Goal: Transaction & Acquisition: Book appointment/travel/reservation

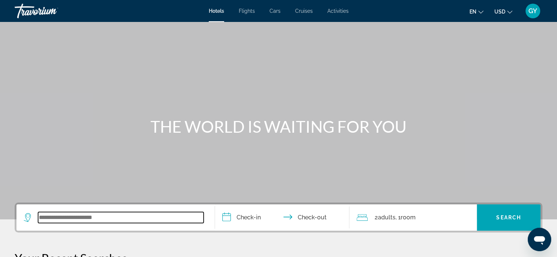
click at [69, 215] on input "Search widget" at bounding box center [121, 217] width 166 height 11
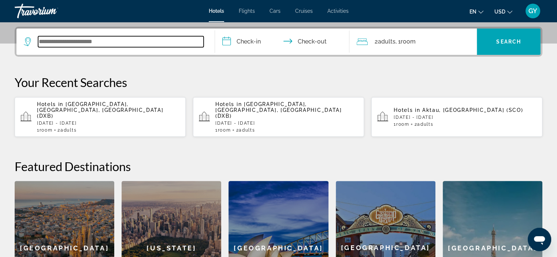
scroll to position [179, 0]
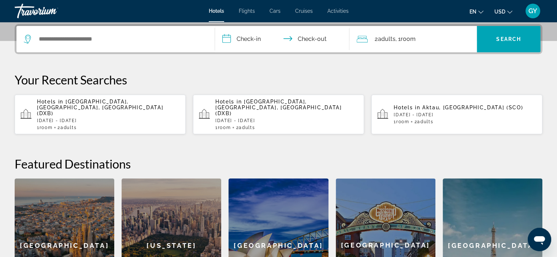
click at [98, 102] on span "[GEOGRAPHIC_DATA], [GEOGRAPHIC_DATA], [GEOGRAPHIC_DATA] (DXB)" at bounding box center [100, 108] width 126 height 18
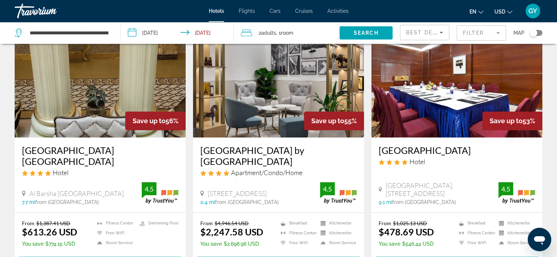
scroll to position [576, 0]
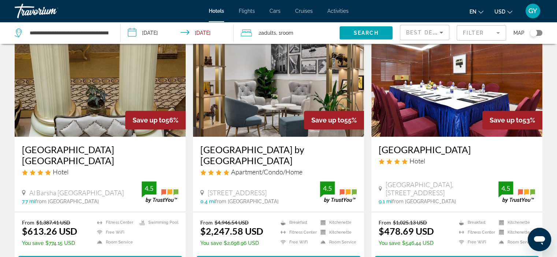
click at [97, 86] on img "Main content" at bounding box center [100, 78] width 171 height 117
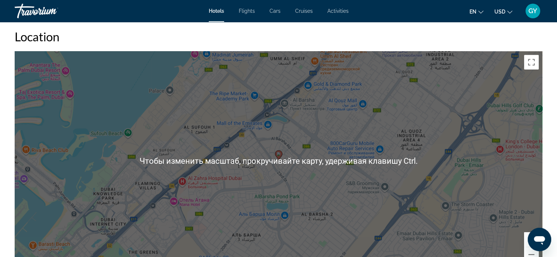
scroll to position [685, 0]
click at [192, 137] on div "Чтобы активировать перетаскивание с помощью клавиатуры, нажмите Alt + Ввод. Пос…" at bounding box center [279, 161] width 528 height 220
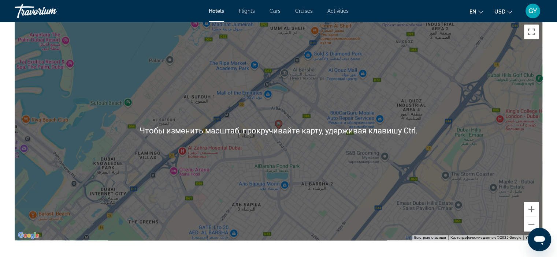
scroll to position [717, 0]
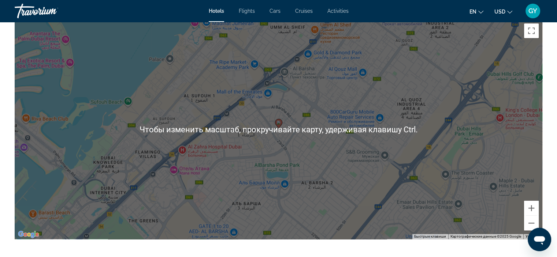
click at [192, 137] on div "Чтобы активировать перетаскивание с помощью клавиатуры, нажмите Alt + Ввод. Пос…" at bounding box center [279, 130] width 528 height 220
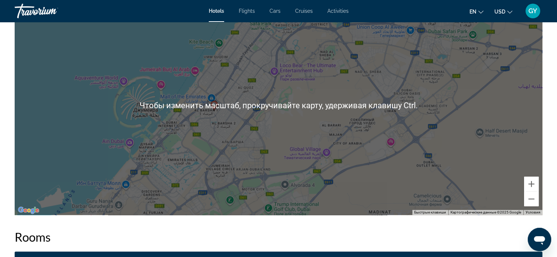
scroll to position [742, 0]
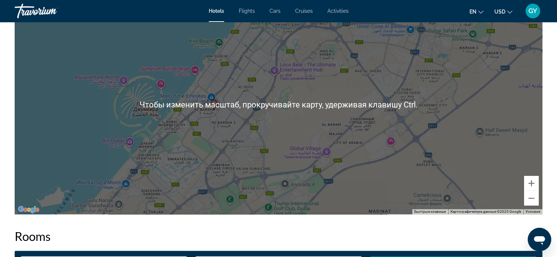
click at [192, 138] on div "Чтобы активировать перетаскивание с помощью клавиатуры, нажмите Alt + Ввод. Пос…" at bounding box center [279, 105] width 528 height 220
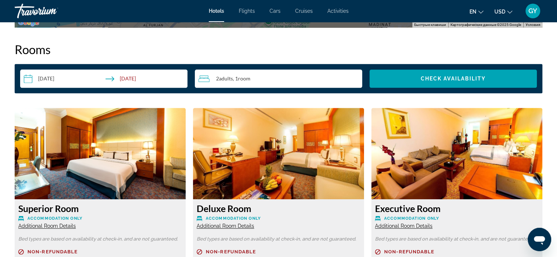
scroll to position [930, 0]
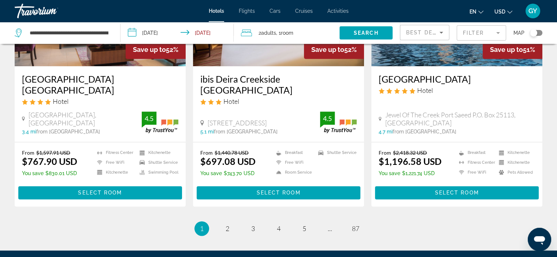
scroll to position [940, 0]
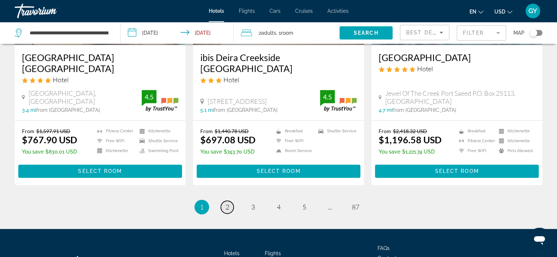
click at [229, 203] on span "2" at bounding box center [228, 207] width 4 height 8
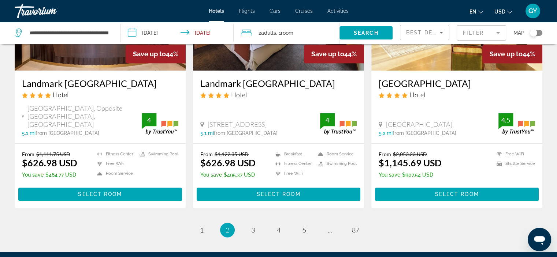
scroll to position [937, 0]
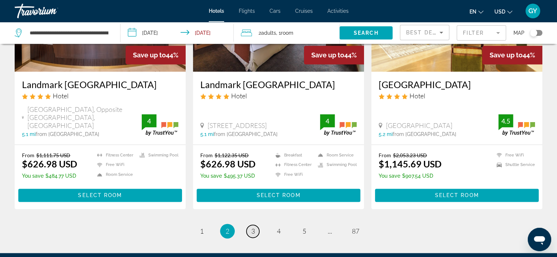
click at [251, 227] on span "3" at bounding box center [253, 231] width 4 height 8
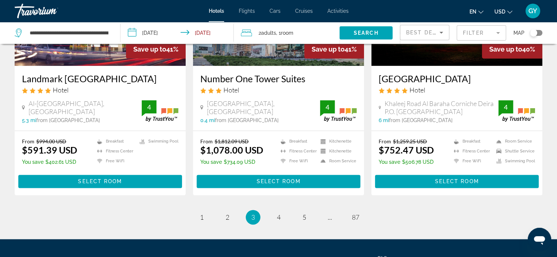
scroll to position [933, 0]
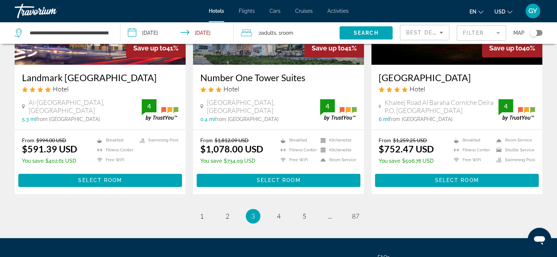
click at [472, 34] on mat-form-field "Filter" at bounding box center [481, 32] width 49 height 15
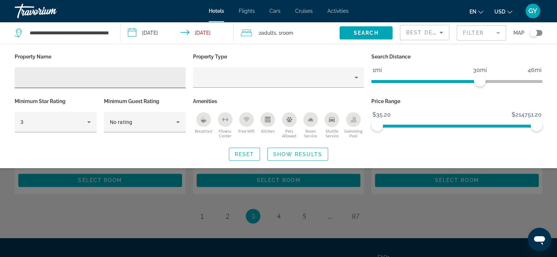
click at [26, 83] on div "Hotel Filters" at bounding box center [100, 77] width 159 height 21
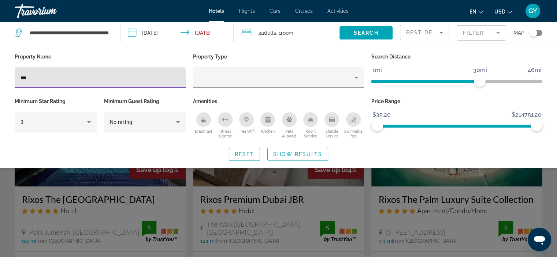
type input "***"
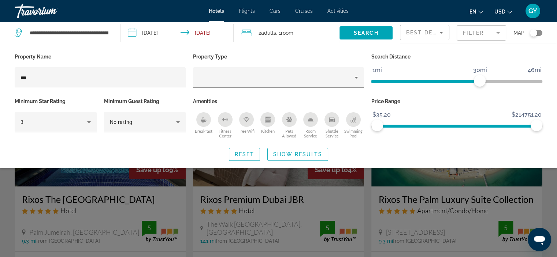
click at [58, 182] on div "Search widget" at bounding box center [278, 184] width 557 height 148
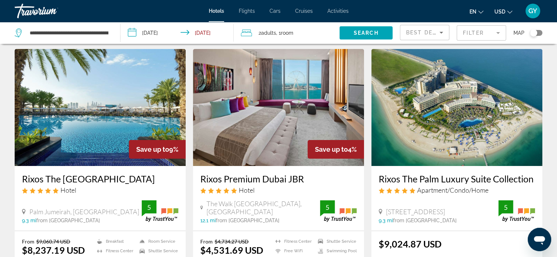
scroll to position [22, 0]
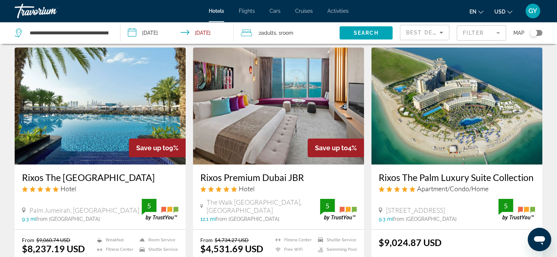
click at [247, 134] on img "Main content" at bounding box center [278, 106] width 171 height 117
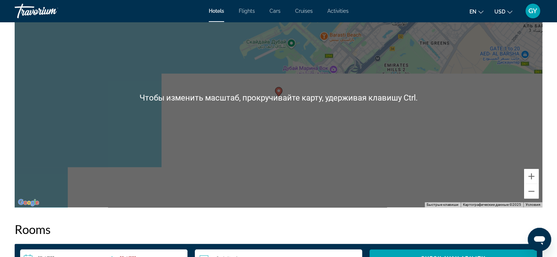
scroll to position [748, 0]
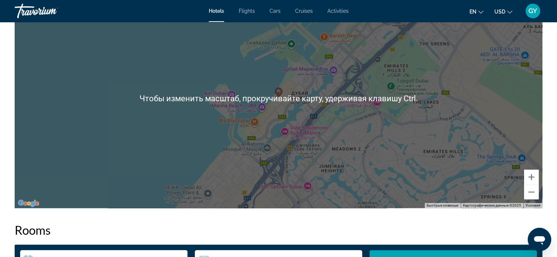
click at [247, 134] on div "Чтобы активировать перетаскивание с помощью клавиатуры, нажмите Alt + Ввод. Пос…" at bounding box center [279, 99] width 528 height 220
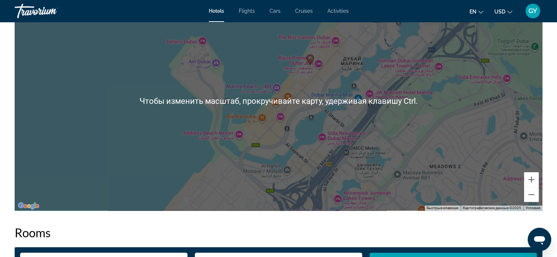
scroll to position [744, 0]
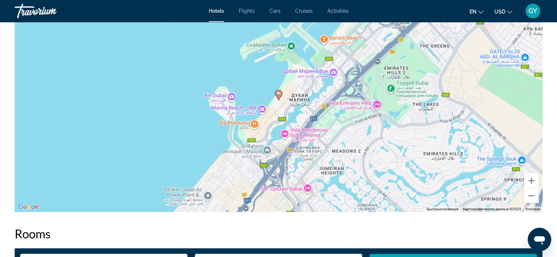
click at [247, 134] on div "Чтобы активировать перетаскивание с помощью клавиатуры, нажмите Alt + Ввод. Пос…" at bounding box center [279, 102] width 528 height 220
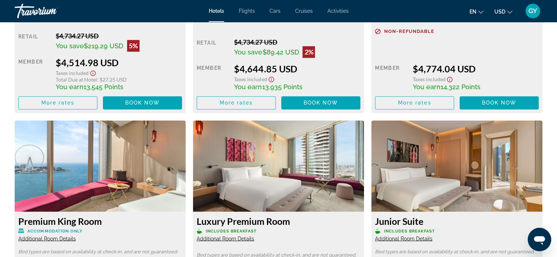
scroll to position [1168, 0]
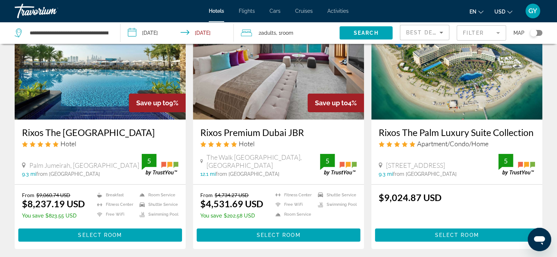
scroll to position [67, 0]
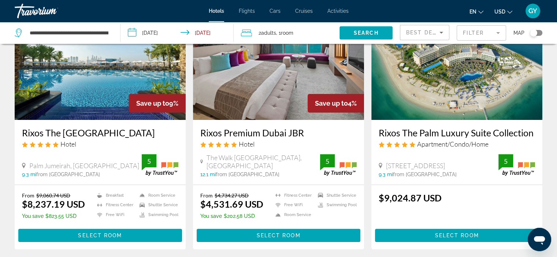
click at [115, 96] on img "Main content" at bounding box center [100, 61] width 171 height 117
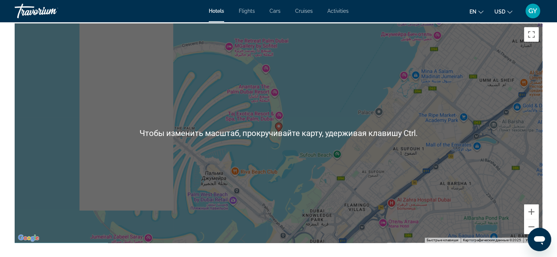
scroll to position [713, 0]
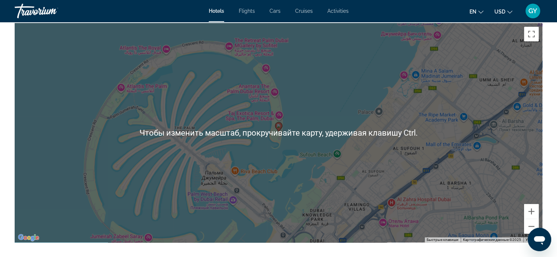
click at [185, 122] on div "Чтобы активировать перетаскивание с помощью клавиатуры, нажмите Alt + Ввод. Пос…" at bounding box center [279, 133] width 528 height 220
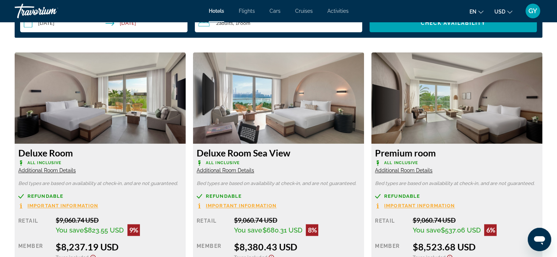
scroll to position [1002, 0]
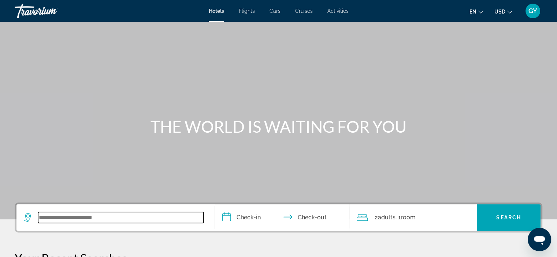
click at [86, 220] on input "Search widget" at bounding box center [121, 217] width 166 height 11
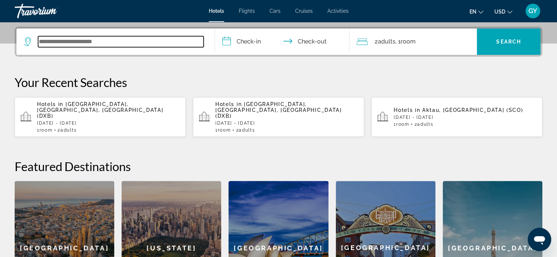
scroll to position [179, 0]
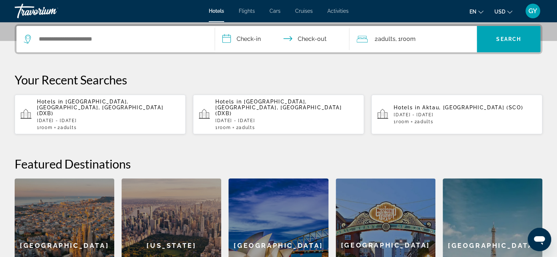
click at [135, 103] on span "[GEOGRAPHIC_DATA], [GEOGRAPHIC_DATA], [GEOGRAPHIC_DATA] (DXB)" at bounding box center [100, 108] width 126 height 18
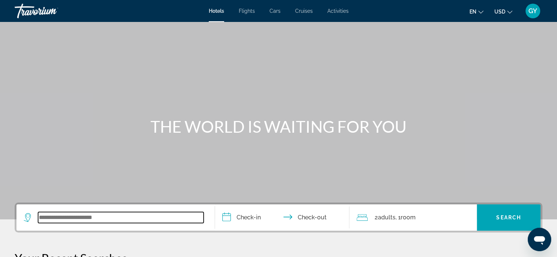
click at [86, 218] on input "Search widget" at bounding box center [121, 217] width 166 height 11
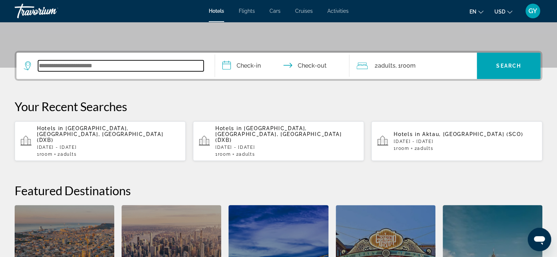
scroll to position [179, 0]
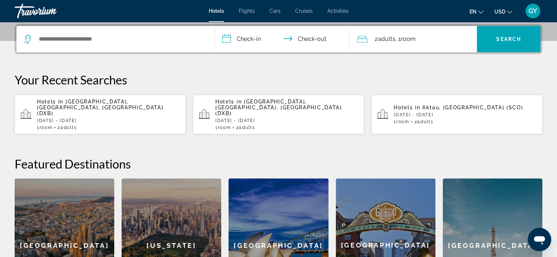
click at [297, 101] on span "[GEOGRAPHIC_DATA], [GEOGRAPHIC_DATA], [GEOGRAPHIC_DATA] (DXB)" at bounding box center [278, 108] width 126 height 18
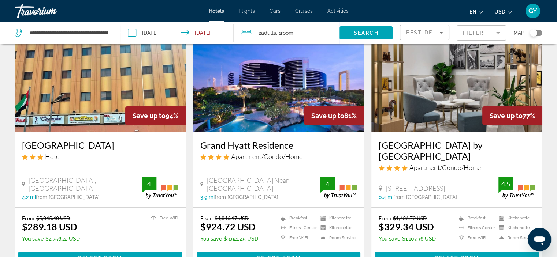
scroll to position [56, 0]
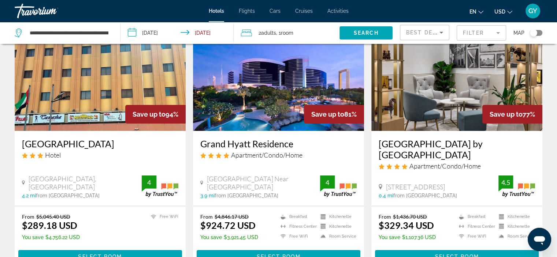
click at [454, 69] on img "Main content" at bounding box center [456, 72] width 171 height 117
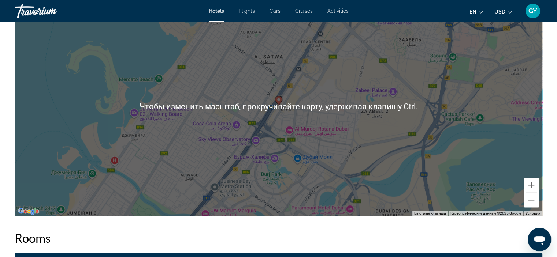
scroll to position [730, 0]
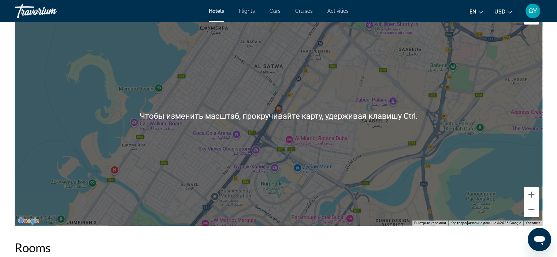
click at [398, 106] on div "Чтобы активировать перетаскивание с помощью клавиатуры, нажмите Alt + Ввод. Пос…" at bounding box center [279, 116] width 528 height 220
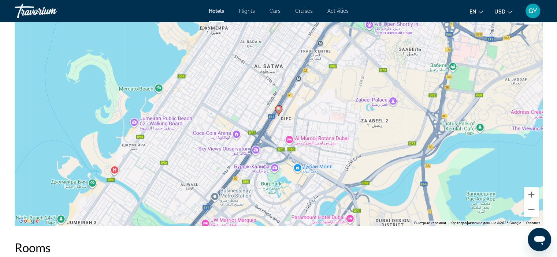
click at [398, 106] on div "Чтобы активировать перетаскивание с помощью клавиатуры, нажмите Alt + Ввод. Пос…" at bounding box center [279, 116] width 528 height 220
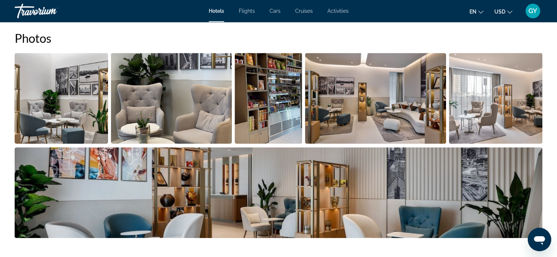
scroll to position [371, 0]
click at [74, 107] on img "Open full-screen image slider" at bounding box center [61, 98] width 93 height 91
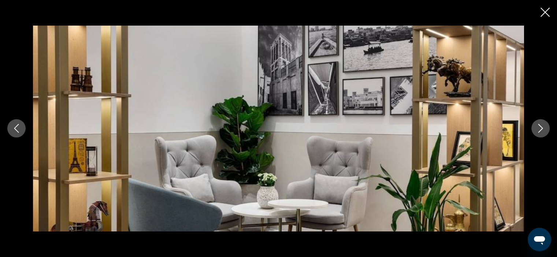
click at [539, 128] on icon "Next image" at bounding box center [540, 128] width 9 height 9
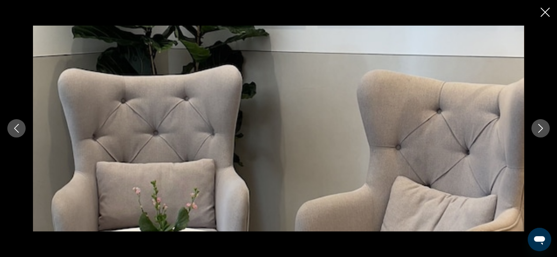
click at [539, 128] on icon "Next image" at bounding box center [540, 128] width 9 height 9
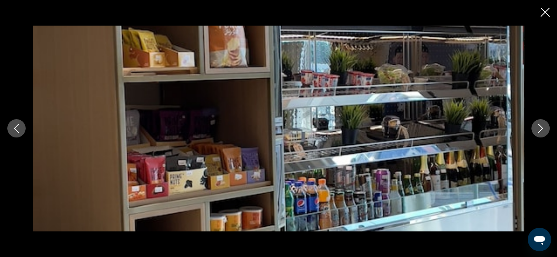
click at [539, 128] on icon "Next image" at bounding box center [540, 128] width 9 height 9
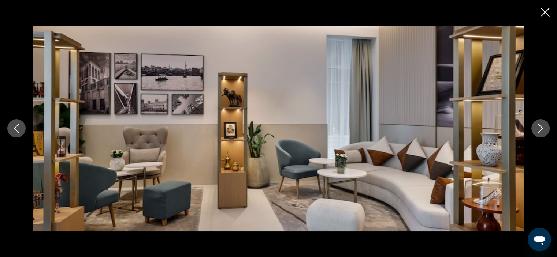
click at [539, 128] on icon "Next image" at bounding box center [540, 128] width 9 height 9
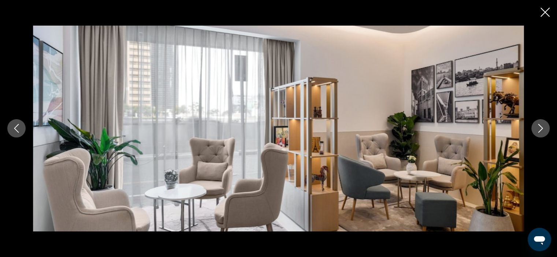
click at [539, 128] on icon "Next image" at bounding box center [540, 128] width 9 height 9
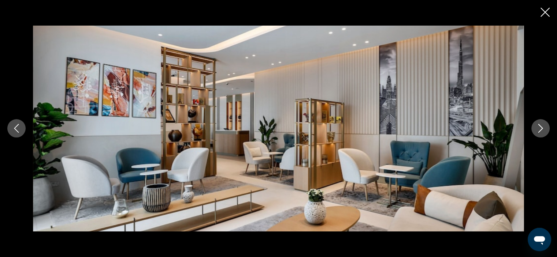
click at [539, 128] on icon "Next image" at bounding box center [540, 128] width 9 height 9
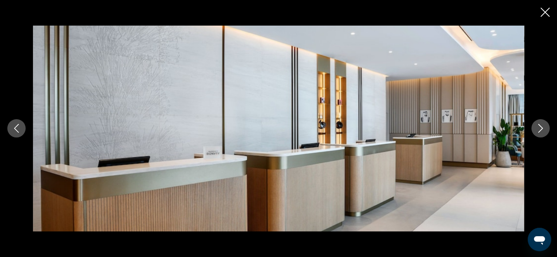
click at [539, 128] on icon "Next image" at bounding box center [540, 128] width 9 height 9
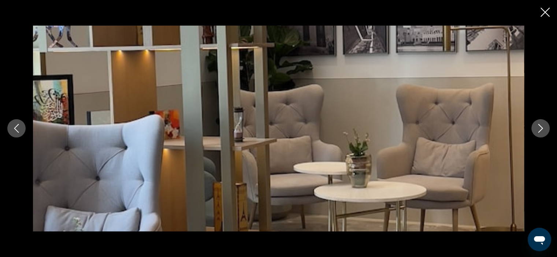
click at [539, 128] on icon "Next image" at bounding box center [540, 128] width 9 height 9
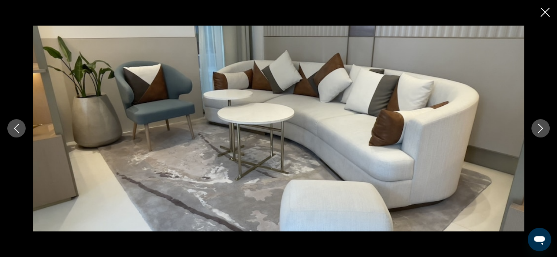
click at [539, 128] on icon "Next image" at bounding box center [540, 128] width 9 height 9
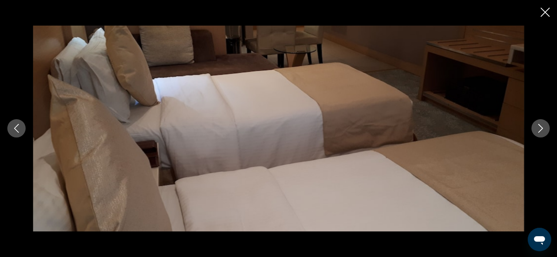
click at [539, 128] on icon "Next image" at bounding box center [540, 128] width 9 height 9
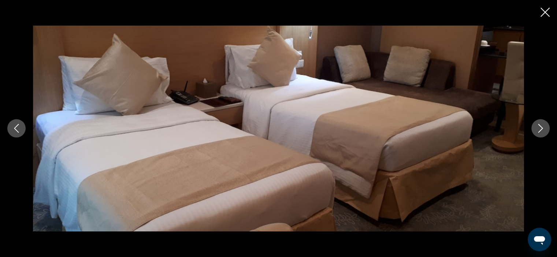
click at [539, 128] on icon "Next image" at bounding box center [540, 128] width 9 height 9
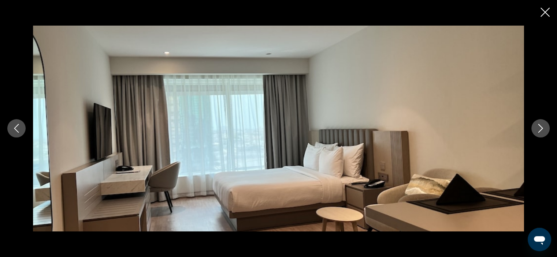
click at [539, 128] on icon "Next image" at bounding box center [540, 128] width 9 height 9
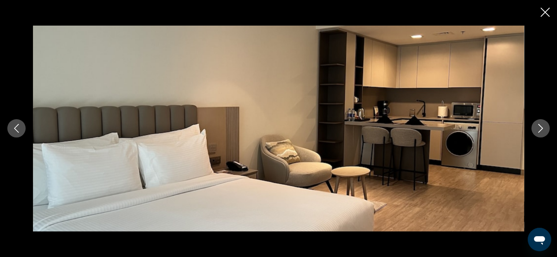
click at [539, 128] on icon "Next image" at bounding box center [540, 128] width 9 height 9
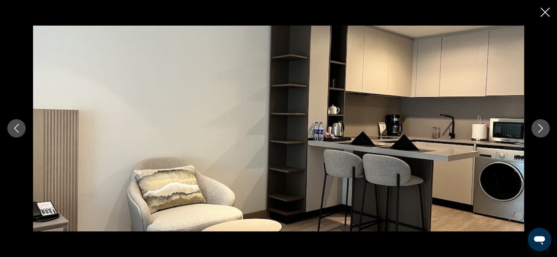
click at [539, 128] on icon "Next image" at bounding box center [540, 128] width 9 height 9
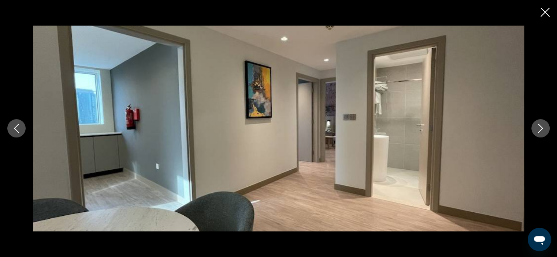
click at [539, 128] on icon "Next image" at bounding box center [540, 128] width 9 height 9
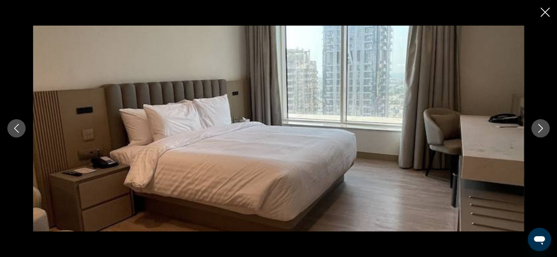
click at [539, 128] on icon "Next image" at bounding box center [540, 128] width 9 height 9
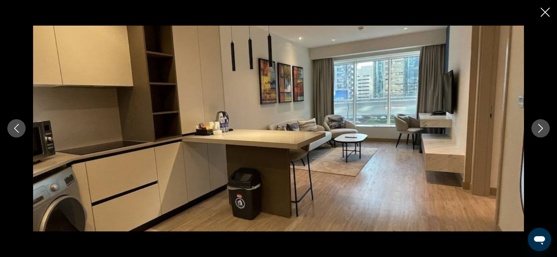
click at [539, 128] on icon "Next image" at bounding box center [540, 128] width 9 height 9
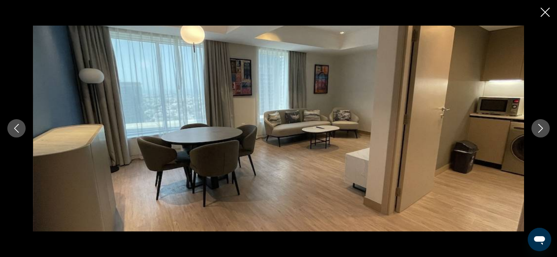
click at [539, 128] on icon "Next image" at bounding box center [540, 128] width 9 height 9
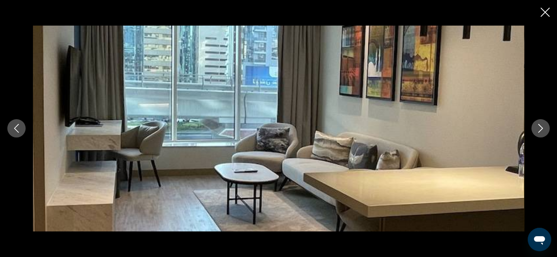
click at [539, 128] on icon "Next image" at bounding box center [540, 128] width 9 height 9
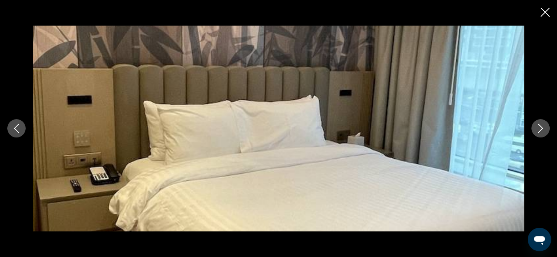
click at [539, 128] on icon "Next image" at bounding box center [540, 128] width 9 height 9
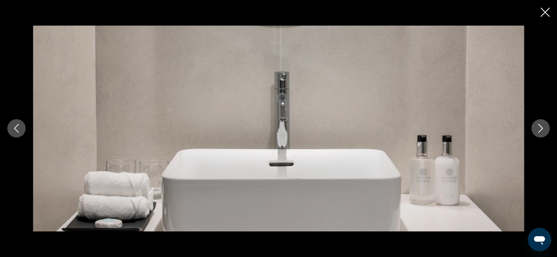
click at [539, 128] on icon "Next image" at bounding box center [540, 128] width 9 height 9
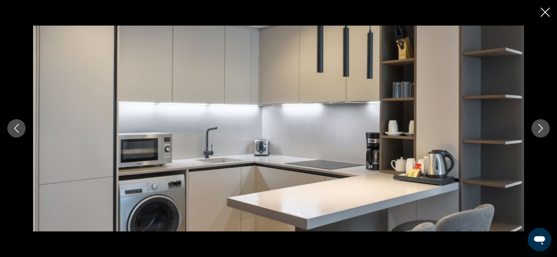
click at [539, 128] on icon "Next image" at bounding box center [540, 128] width 9 height 9
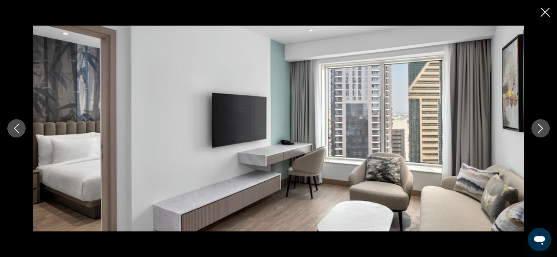
click at [539, 128] on icon "Next image" at bounding box center [540, 128] width 9 height 9
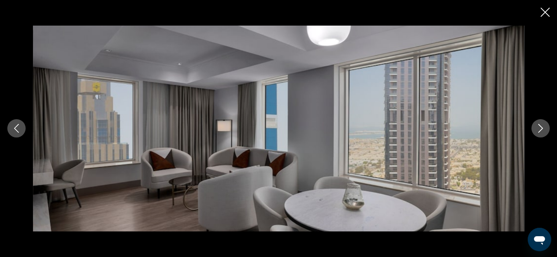
click at [547, 12] on icon "Close slideshow" at bounding box center [545, 12] width 9 height 9
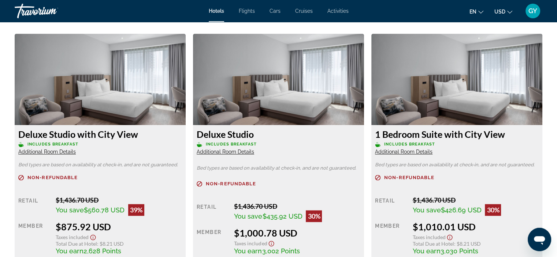
scroll to position [1003, 0]
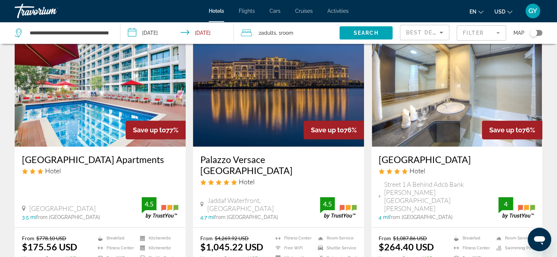
scroll to position [311, 0]
click at [111, 117] on img "Main content" at bounding box center [100, 88] width 171 height 117
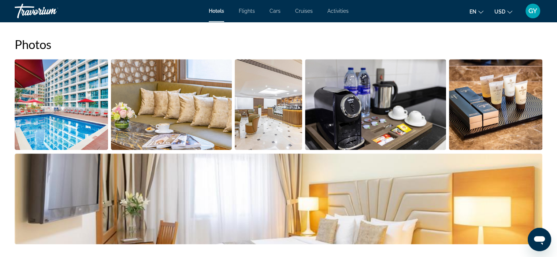
scroll to position [365, 0]
click at [107, 118] on img "Open full-screen image slider" at bounding box center [61, 104] width 93 height 91
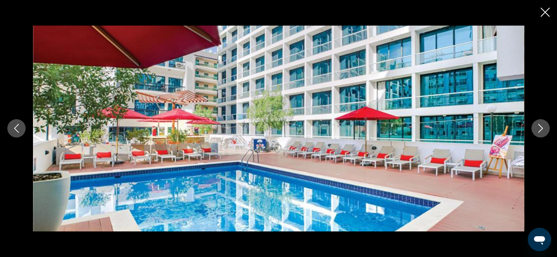
click at [541, 127] on icon "Next image" at bounding box center [540, 129] width 5 height 9
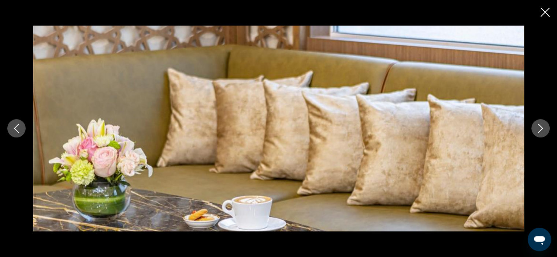
click at [541, 127] on icon "Next image" at bounding box center [540, 129] width 5 height 9
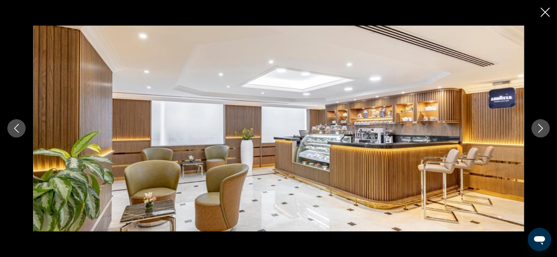
click at [541, 127] on icon "Next image" at bounding box center [540, 129] width 5 height 9
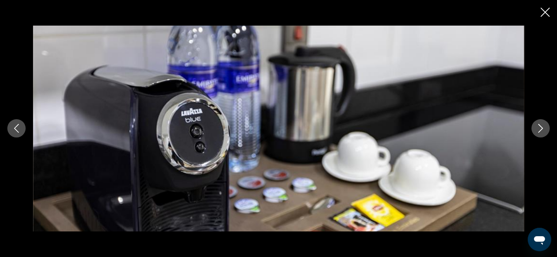
click at [541, 127] on icon "Next image" at bounding box center [540, 129] width 5 height 9
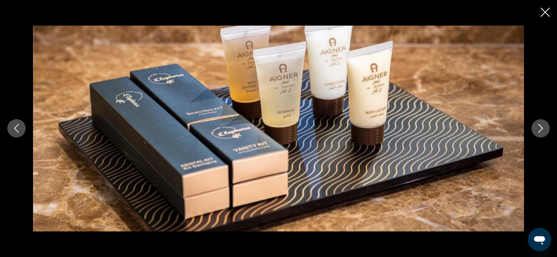
click at [541, 127] on icon "Next image" at bounding box center [540, 129] width 5 height 9
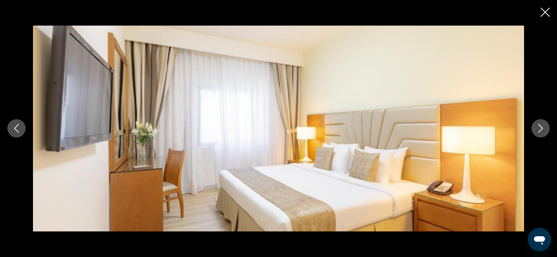
click at [541, 127] on icon "Next image" at bounding box center [540, 129] width 5 height 9
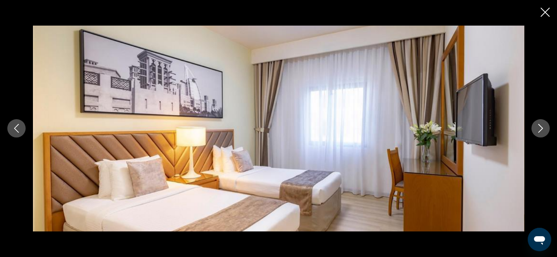
click at [541, 127] on icon "Next image" at bounding box center [540, 129] width 5 height 9
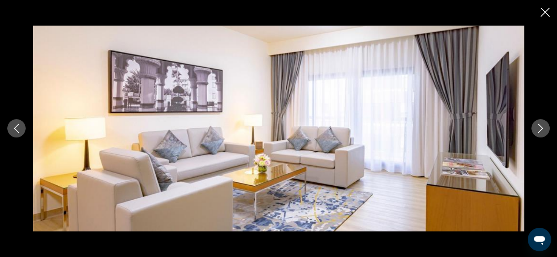
click at [541, 127] on icon "Next image" at bounding box center [540, 129] width 5 height 9
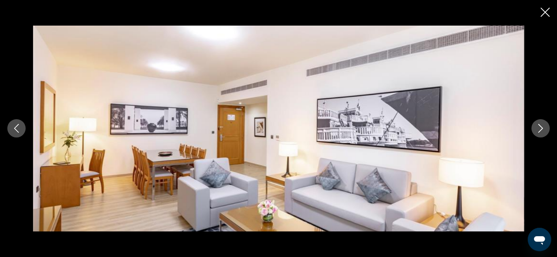
click at [541, 127] on icon "Next image" at bounding box center [540, 129] width 5 height 9
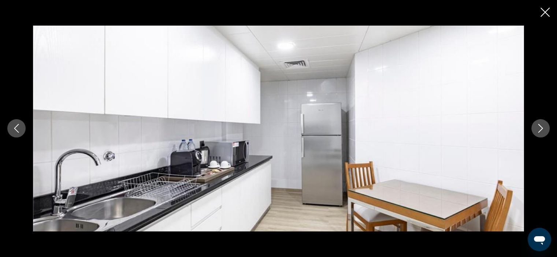
click at [541, 127] on icon "Next image" at bounding box center [540, 129] width 5 height 9
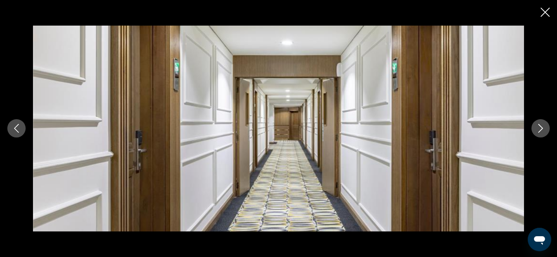
click at [541, 127] on icon "Next image" at bounding box center [540, 129] width 5 height 9
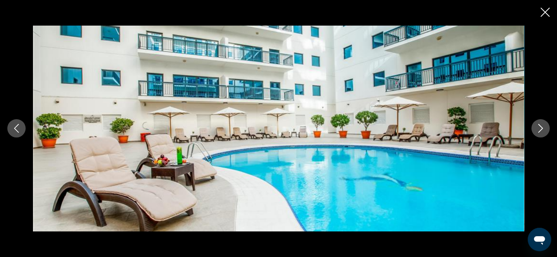
click at [541, 127] on icon "Next image" at bounding box center [540, 129] width 5 height 9
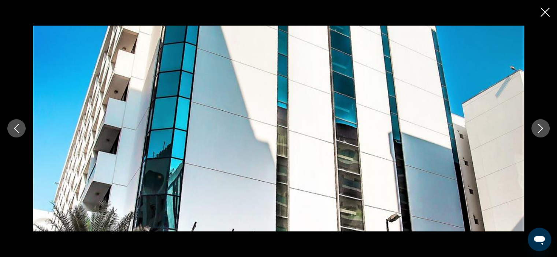
click at [541, 127] on icon "Next image" at bounding box center [540, 129] width 5 height 9
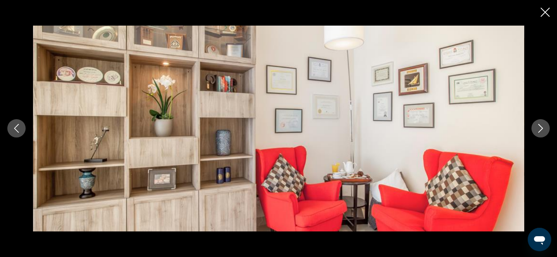
click at [541, 127] on icon "Next image" at bounding box center [540, 129] width 5 height 9
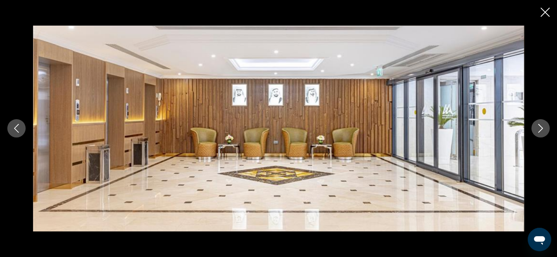
click at [541, 127] on icon "Next image" at bounding box center [540, 129] width 5 height 9
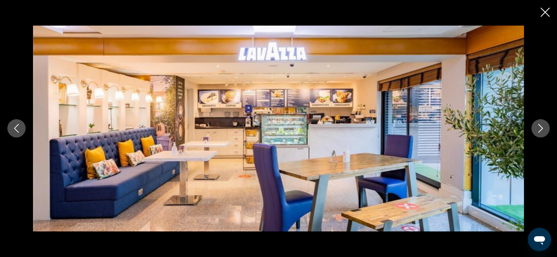
click at [541, 127] on icon "Next image" at bounding box center [540, 129] width 5 height 9
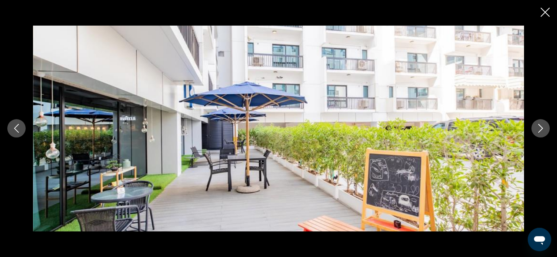
click at [541, 127] on icon "Next image" at bounding box center [540, 129] width 5 height 9
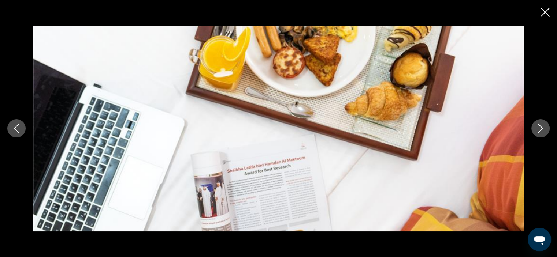
click at [541, 127] on icon "Next image" at bounding box center [540, 129] width 5 height 9
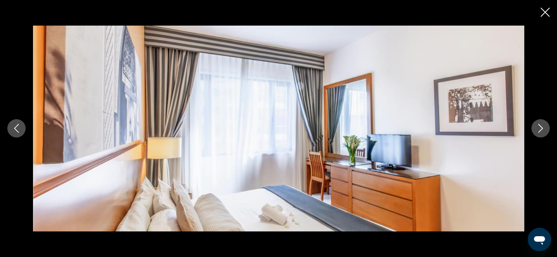
click at [541, 127] on icon "Next image" at bounding box center [540, 129] width 5 height 9
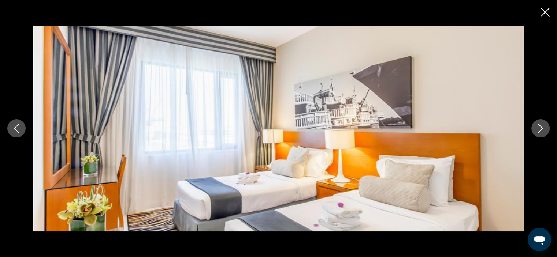
click at [541, 127] on icon "Next image" at bounding box center [540, 129] width 5 height 9
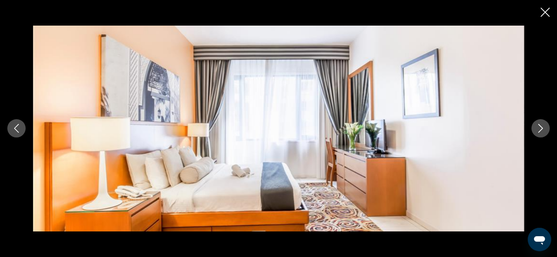
click at [541, 127] on icon "Next image" at bounding box center [540, 129] width 5 height 9
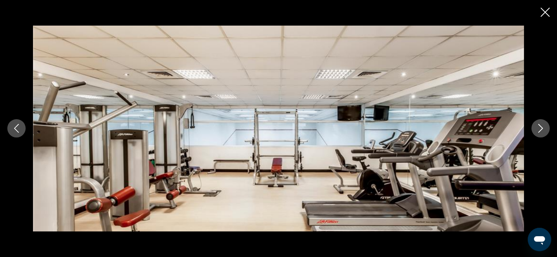
click at [541, 127] on icon "Next image" at bounding box center [540, 129] width 5 height 9
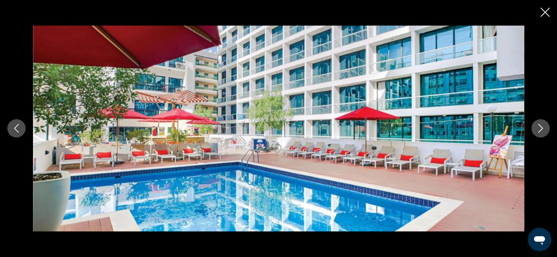
click at [541, 127] on icon "Next image" at bounding box center [540, 129] width 5 height 9
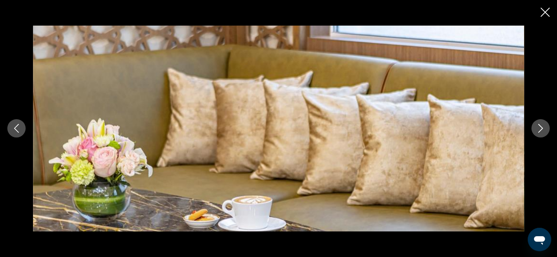
click at [541, 127] on icon "Next image" at bounding box center [540, 129] width 5 height 9
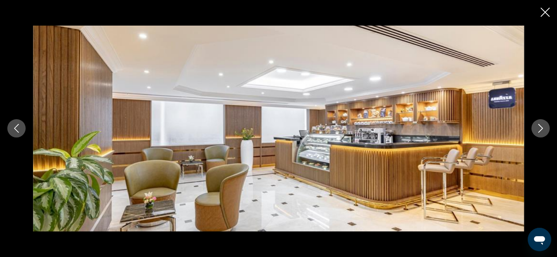
click at [541, 127] on icon "Next image" at bounding box center [540, 129] width 5 height 9
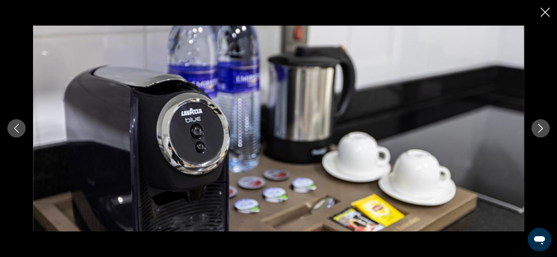
click at [546, 10] on icon "Close slideshow" at bounding box center [545, 12] width 9 height 9
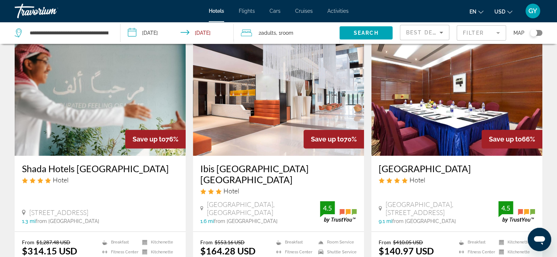
scroll to position [580, 0]
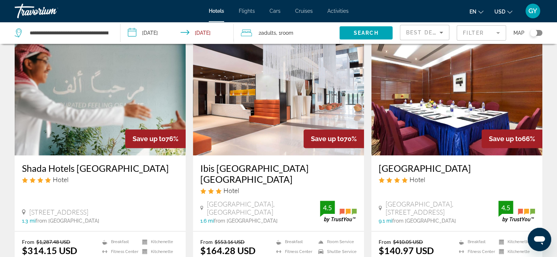
click at [436, 93] on img "Main content" at bounding box center [456, 96] width 171 height 117
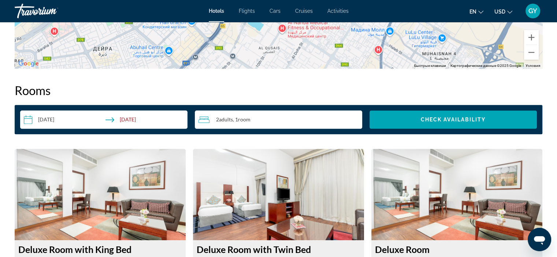
scroll to position [921, 0]
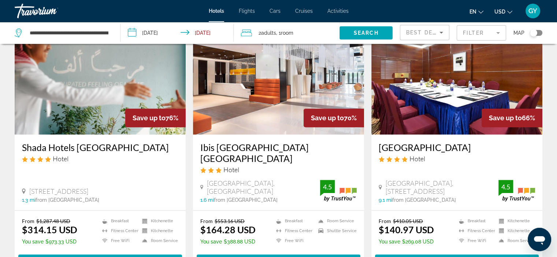
scroll to position [601, 0]
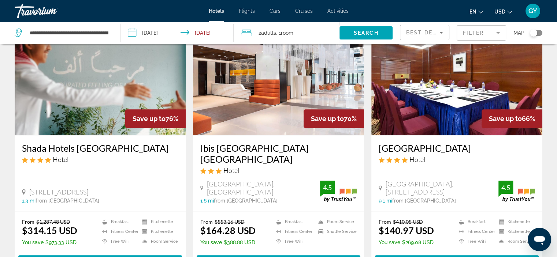
click at [283, 198] on div "1.6 mi from Dubai city center from hotel" at bounding box center [260, 201] width 120 height 6
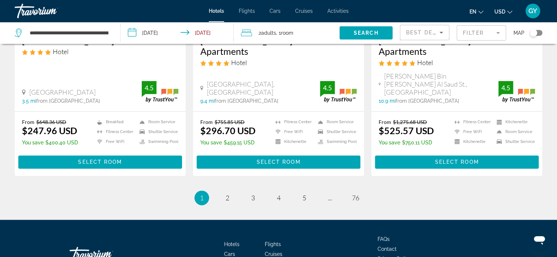
scroll to position [981, 0]
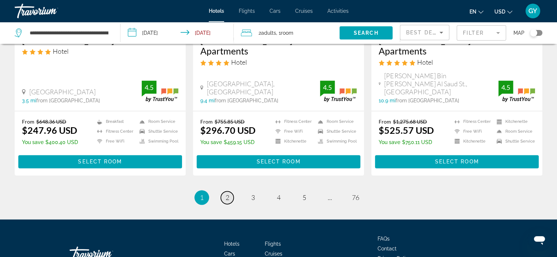
click at [227, 194] on span "2" at bounding box center [228, 198] width 4 height 8
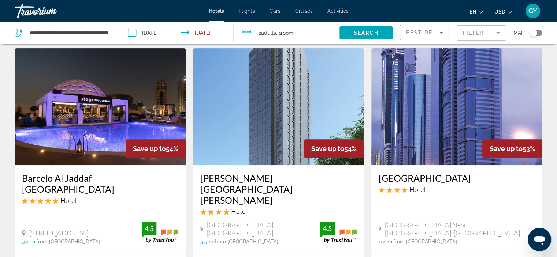
scroll to position [297, 0]
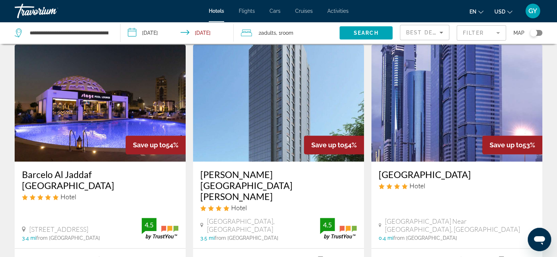
click at [76, 115] on img "Main content" at bounding box center [100, 103] width 171 height 117
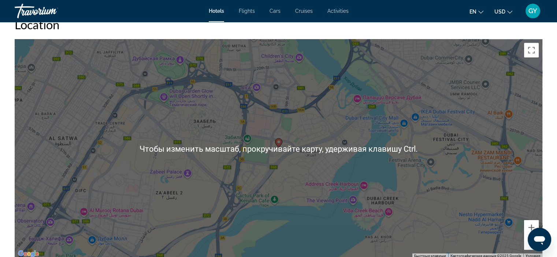
scroll to position [699, 0]
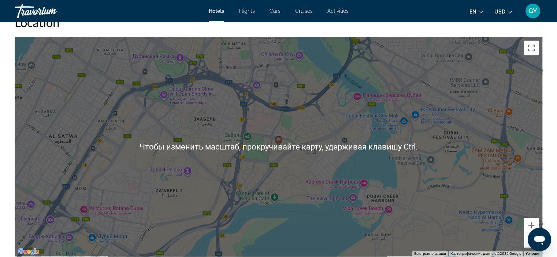
click at [152, 171] on div "Чтобы активировать перетаскивание с помощью клавиатуры, нажмите Alt + Ввод. Пос…" at bounding box center [279, 147] width 528 height 220
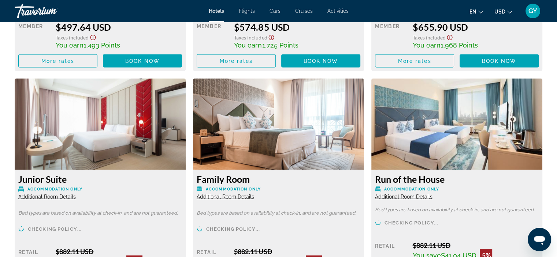
scroll to position [1461, 0]
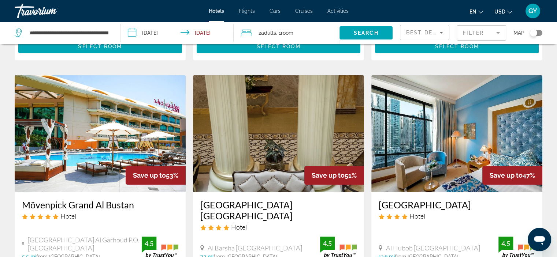
scroll to position [551, 0]
click at [103, 109] on img "Main content" at bounding box center [100, 133] width 171 height 117
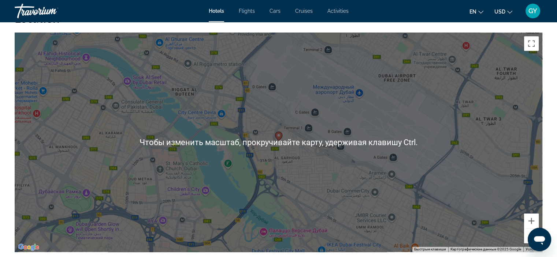
scroll to position [706, 0]
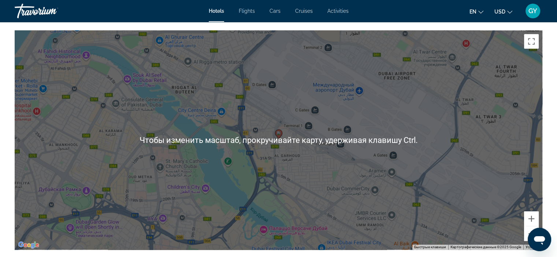
click at [179, 159] on div "Чтобы активировать перетаскивание с помощью клавиатуры, нажмите Alt + Ввод. Пос…" at bounding box center [279, 140] width 528 height 220
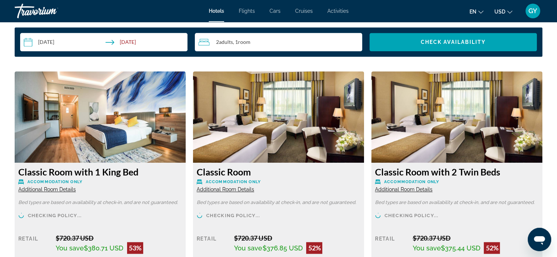
scroll to position [967, 0]
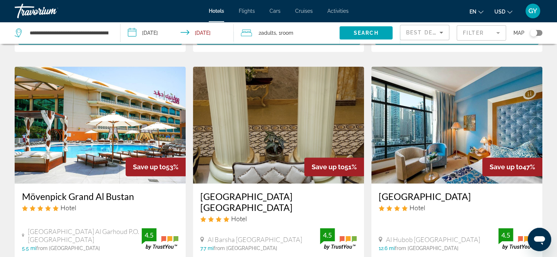
scroll to position [566, 0]
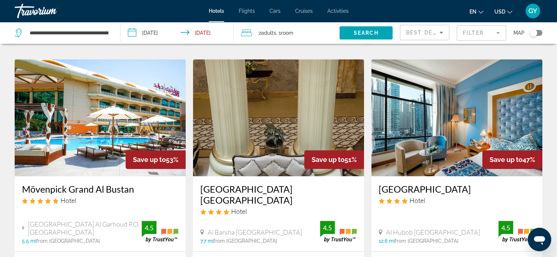
click at [232, 108] on img "Main content" at bounding box center [278, 117] width 171 height 117
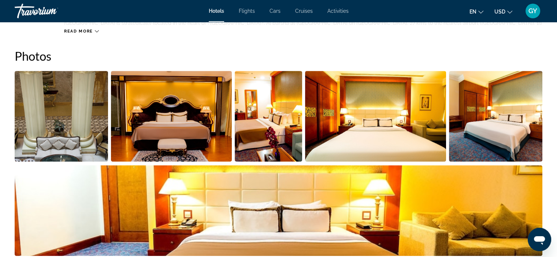
scroll to position [353, 0]
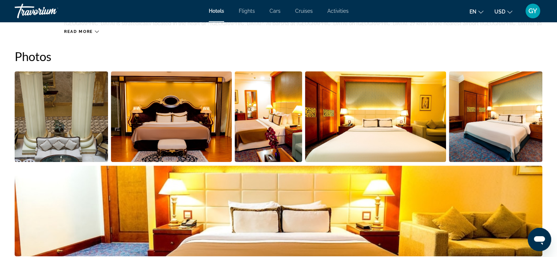
click at [88, 116] on img "Open full-screen image slider" at bounding box center [61, 116] width 93 height 91
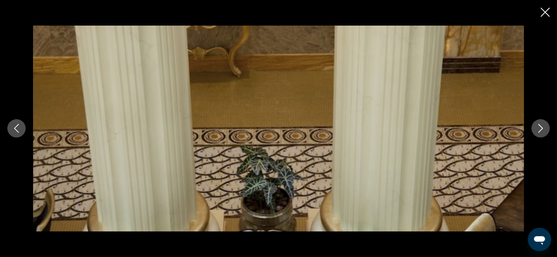
click at [536, 129] on icon "Next image" at bounding box center [540, 128] width 9 height 9
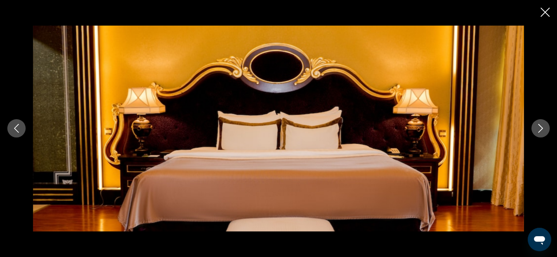
click at [536, 129] on icon "Next image" at bounding box center [540, 128] width 9 height 9
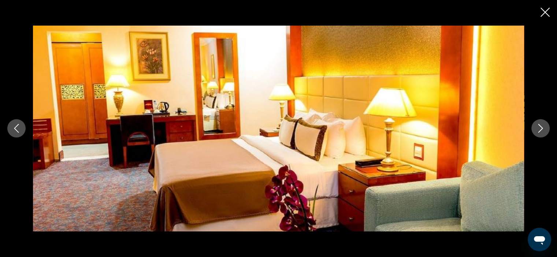
click at [536, 129] on icon "Next image" at bounding box center [540, 128] width 9 height 9
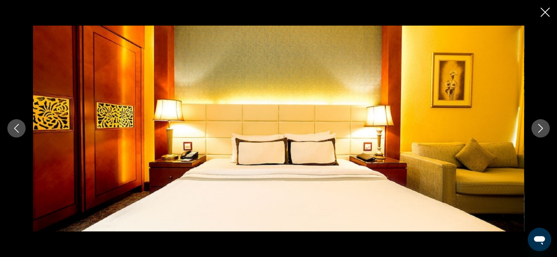
click at [536, 129] on icon "Next image" at bounding box center [540, 128] width 9 height 9
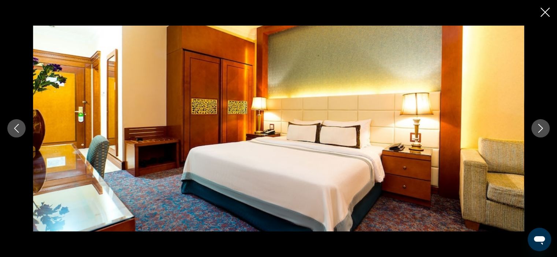
click at [536, 129] on icon "Next image" at bounding box center [540, 128] width 9 height 9
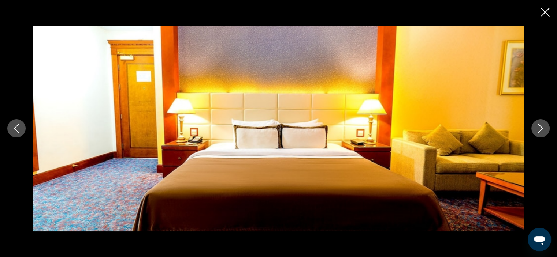
click at [536, 129] on icon "Next image" at bounding box center [540, 128] width 9 height 9
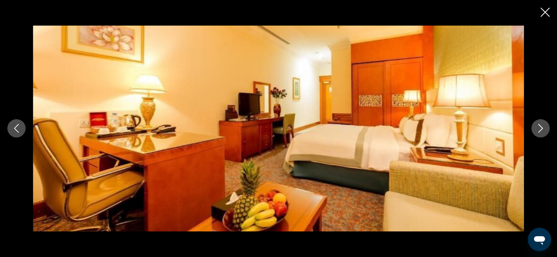
click at [536, 129] on icon "Next image" at bounding box center [540, 128] width 9 height 9
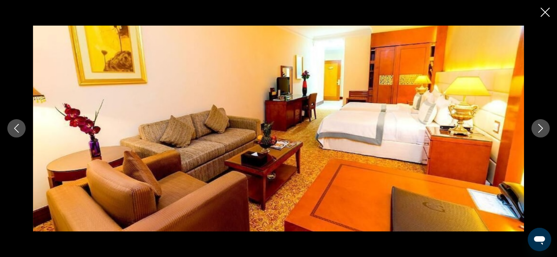
click at [536, 129] on icon "Next image" at bounding box center [540, 128] width 9 height 9
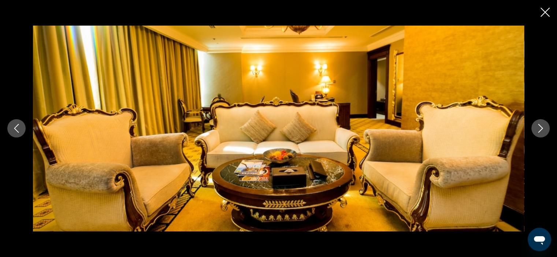
click at [536, 129] on icon "Next image" at bounding box center [540, 128] width 9 height 9
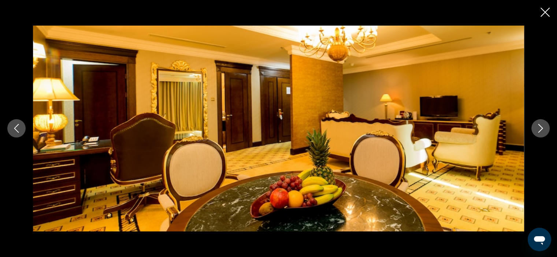
click at [536, 129] on icon "Next image" at bounding box center [540, 128] width 9 height 9
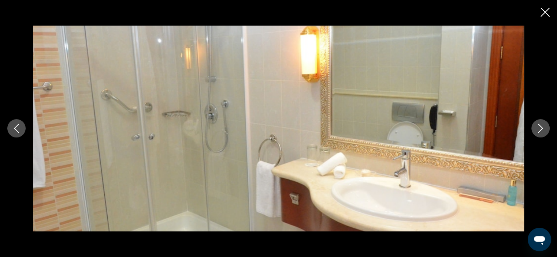
click at [536, 129] on icon "Next image" at bounding box center [540, 128] width 9 height 9
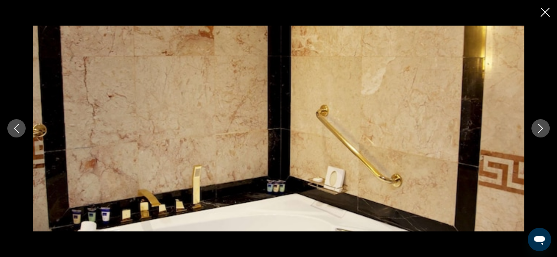
click at [536, 129] on icon "Next image" at bounding box center [540, 128] width 9 height 9
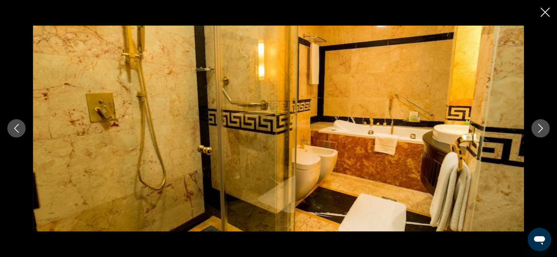
click at [536, 129] on icon "Next image" at bounding box center [540, 128] width 9 height 9
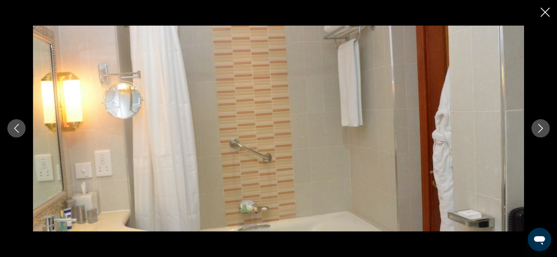
click at [536, 129] on icon "Next image" at bounding box center [540, 128] width 9 height 9
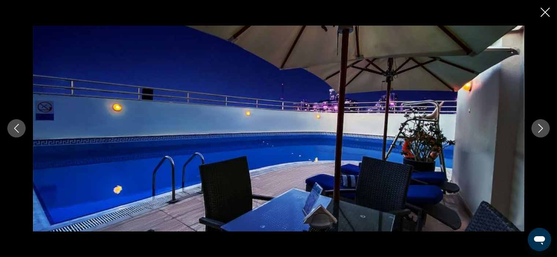
click at [536, 129] on icon "Next image" at bounding box center [540, 128] width 9 height 9
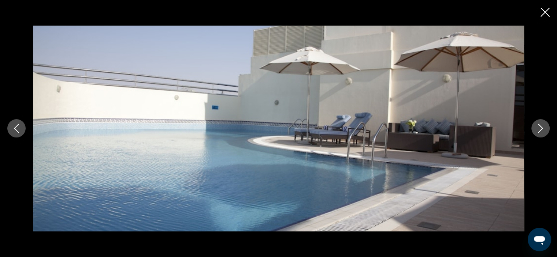
click at [536, 129] on icon "Next image" at bounding box center [540, 128] width 9 height 9
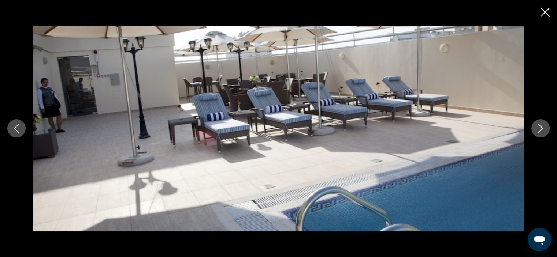
click at [536, 129] on icon "Next image" at bounding box center [540, 128] width 9 height 9
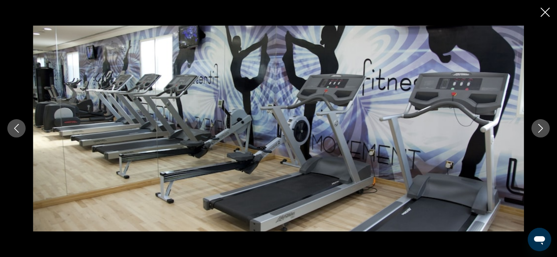
click at [536, 129] on icon "Next image" at bounding box center [540, 128] width 9 height 9
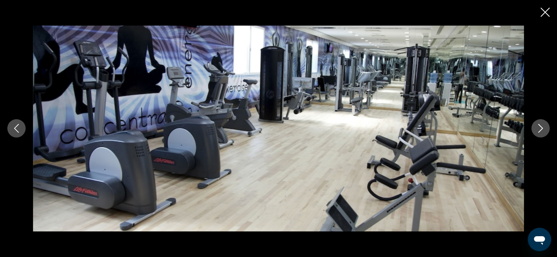
click at [536, 129] on icon "Next image" at bounding box center [540, 128] width 9 height 9
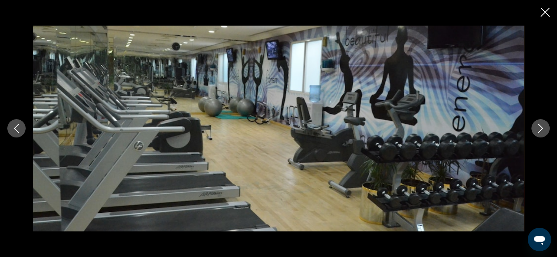
click at [536, 129] on icon "Next image" at bounding box center [540, 128] width 9 height 9
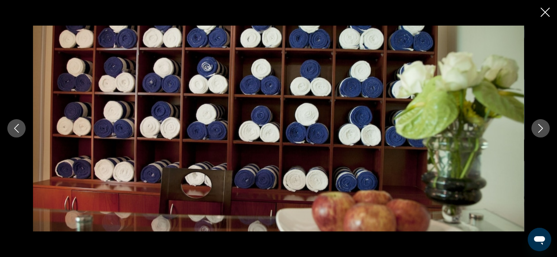
click at [536, 129] on icon "Next image" at bounding box center [540, 128] width 9 height 9
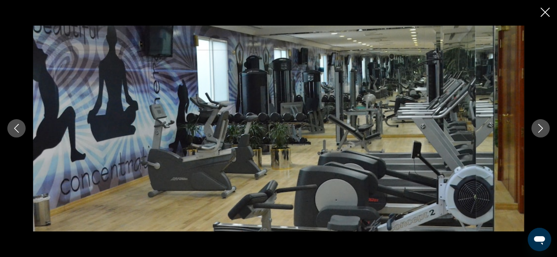
click at [536, 129] on icon "Next image" at bounding box center [540, 128] width 9 height 9
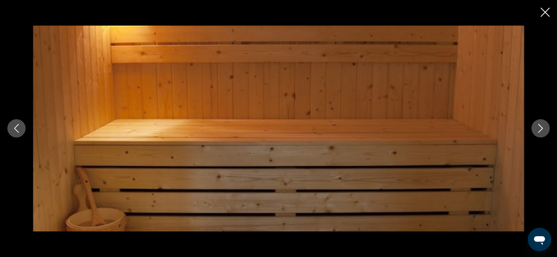
click at [536, 129] on icon "Next image" at bounding box center [540, 128] width 9 height 9
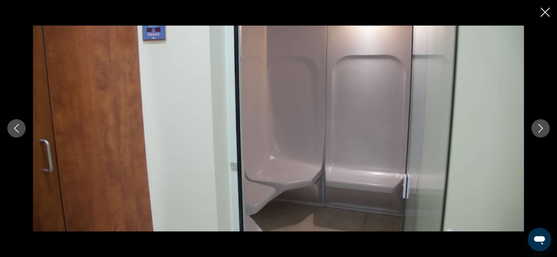
click at [536, 129] on icon "Next image" at bounding box center [540, 128] width 9 height 9
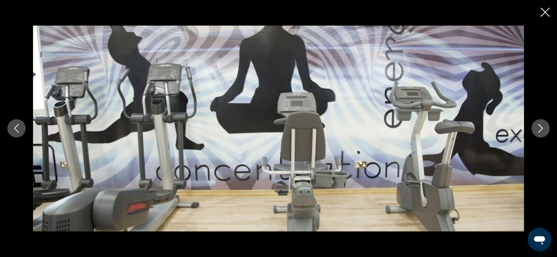
click at [536, 129] on icon "Next image" at bounding box center [540, 128] width 9 height 9
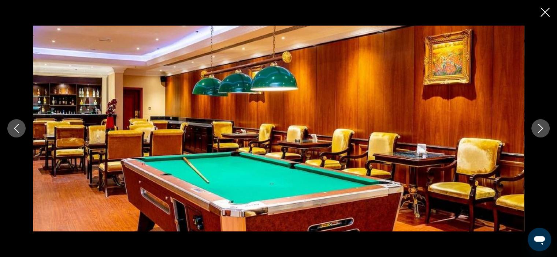
click at [536, 129] on icon "Next image" at bounding box center [540, 128] width 9 height 9
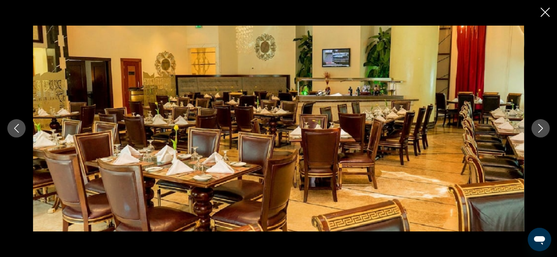
click at [536, 129] on icon "Next image" at bounding box center [540, 128] width 9 height 9
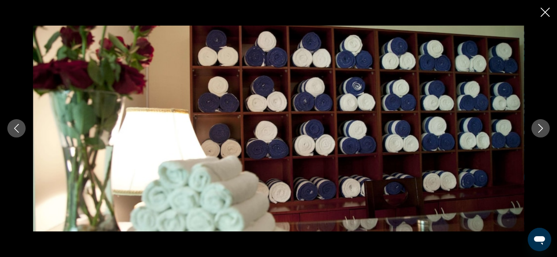
click at [536, 129] on icon "Next image" at bounding box center [540, 128] width 9 height 9
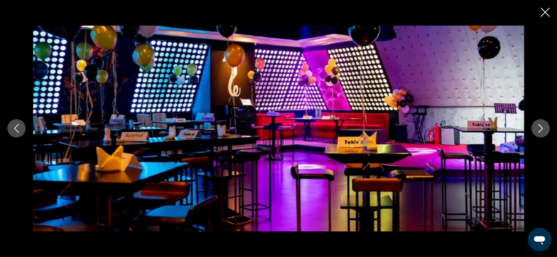
click at [536, 129] on icon "Next image" at bounding box center [540, 128] width 9 height 9
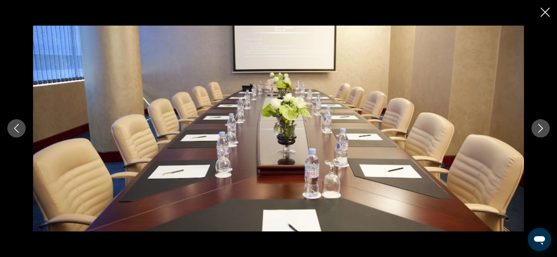
click at [536, 129] on icon "Next image" at bounding box center [540, 128] width 9 height 9
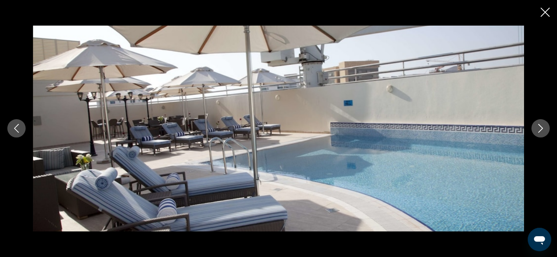
click at [536, 129] on icon "Next image" at bounding box center [540, 128] width 9 height 9
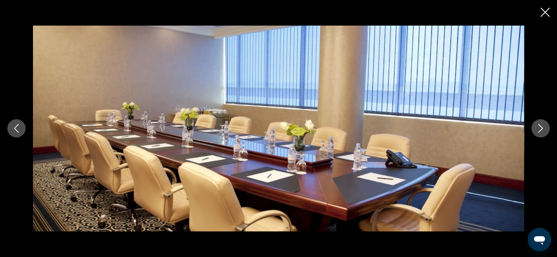
click at [536, 129] on icon "Next image" at bounding box center [540, 128] width 9 height 9
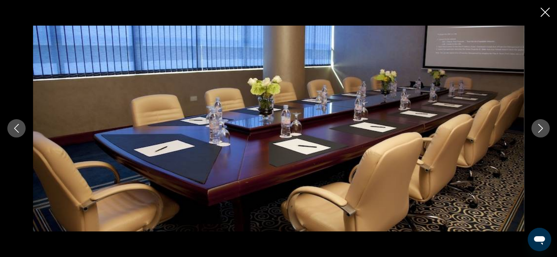
click at [536, 129] on icon "Next image" at bounding box center [540, 128] width 9 height 9
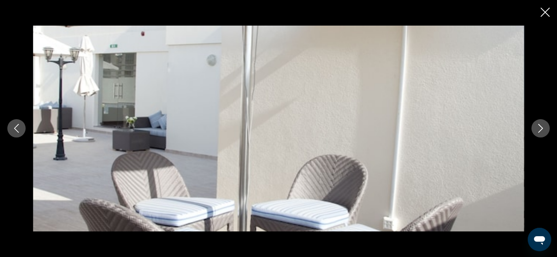
click at [536, 129] on icon "Next image" at bounding box center [540, 128] width 9 height 9
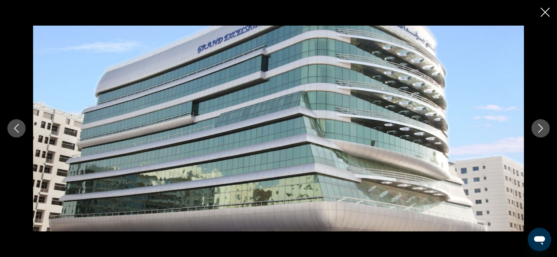
click at [536, 129] on icon "Next image" at bounding box center [540, 128] width 9 height 9
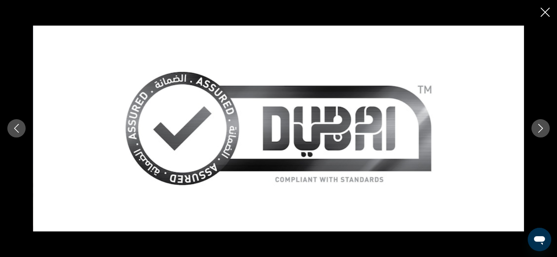
click at [536, 129] on icon "Next image" at bounding box center [540, 128] width 9 height 9
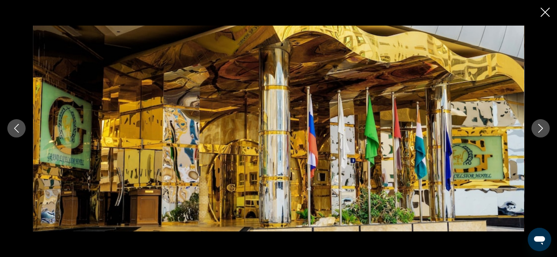
click at [536, 129] on icon "Next image" at bounding box center [540, 128] width 9 height 9
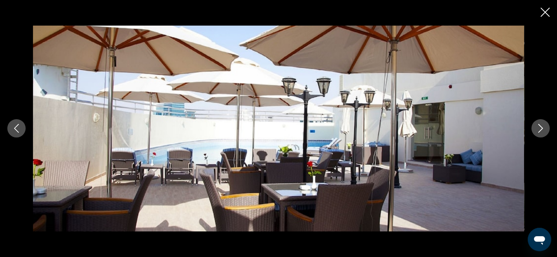
click at [536, 129] on icon "Next image" at bounding box center [540, 128] width 9 height 9
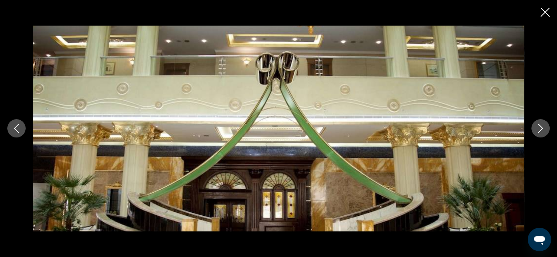
click at [536, 129] on icon "Next image" at bounding box center [540, 128] width 9 height 9
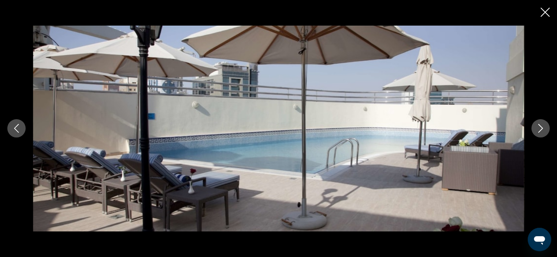
click at [536, 129] on icon "Next image" at bounding box center [540, 128] width 9 height 9
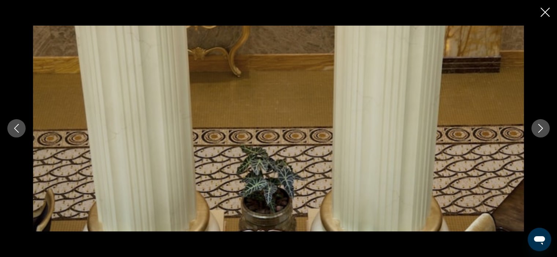
click at [536, 129] on icon "Next image" at bounding box center [540, 128] width 9 height 9
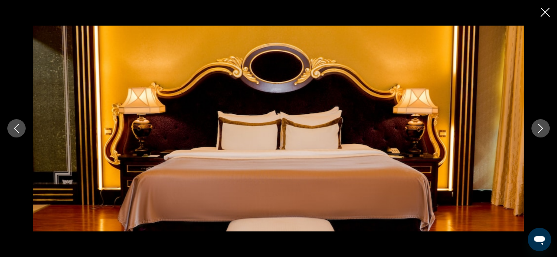
click at [536, 129] on icon "Next image" at bounding box center [540, 128] width 9 height 9
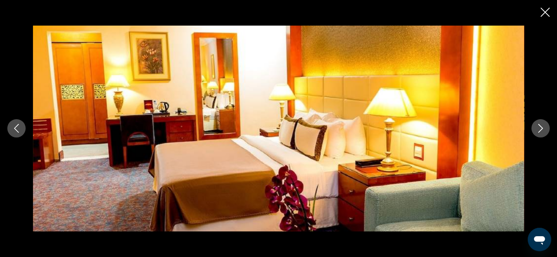
click at [545, 14] on icon "Close slideshow" at bounding box center [545, 12] width 9 height 9
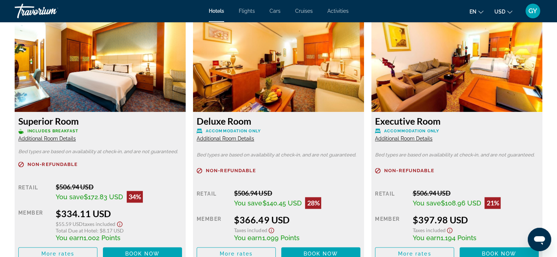
scroll to position [1016, 0]
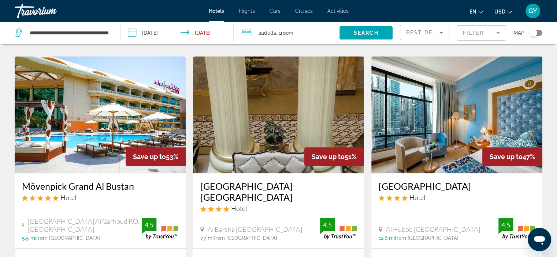
scroll to position [570, 0]
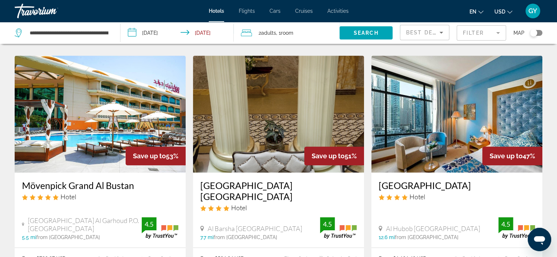
click at [400, 82] on img "Main content" at bounding box center [456, 114] width 171 height 117
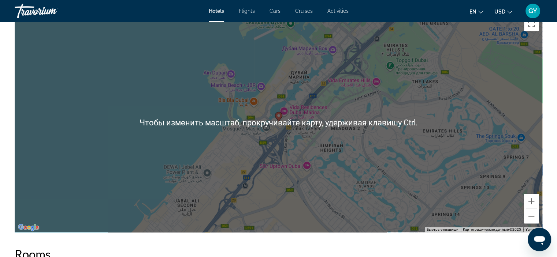
scroll to position [704, 0]
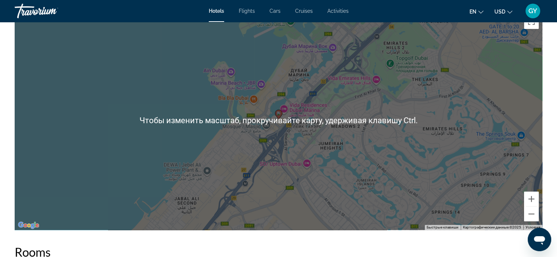
click at [331, 137] on div "Чтобы активировать перетаскивание с помощью клавиатуры, нажмите Alt + Ввод. Пос…" at bounding box center [279, 121] width 528 height 220
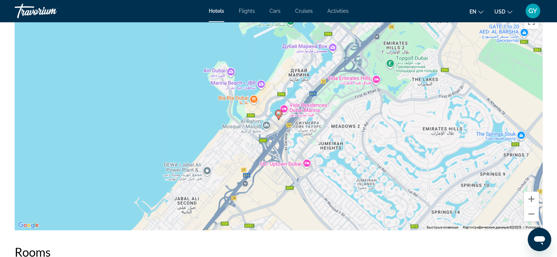
click at [331, 137] on div "Чтобы активировать перетаскивание с помощью клавиатуры, нажмите Alt + Ввод. Пос…" at bounding box center [279, 121] width 528 height 220
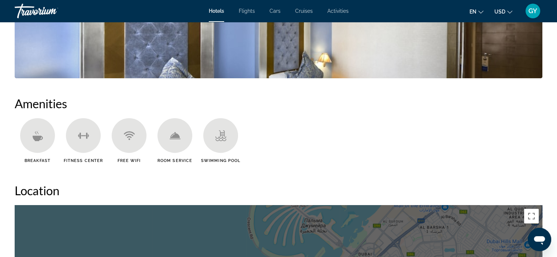
scroll to position [502, 0]
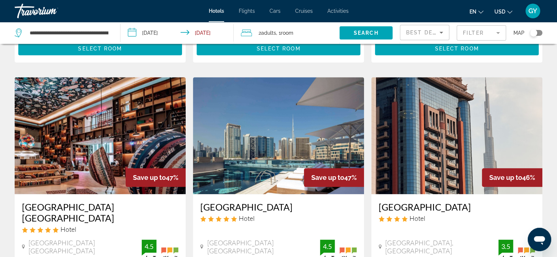
scroll to position [827, 0]
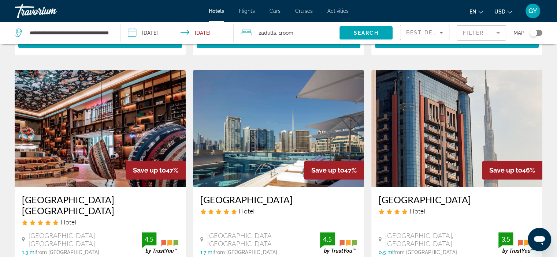
click at [414, 134] on img "Main content" at bounding box center [456, 128] width 171 height 117
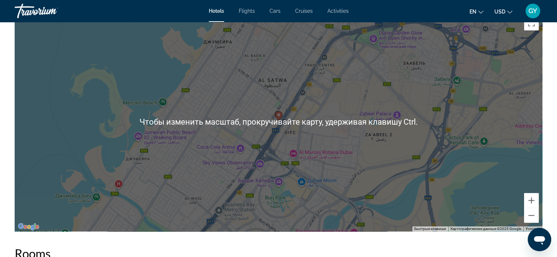
scroll to position [715, 0]
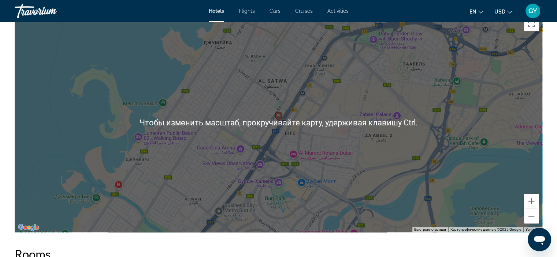
click at [324, 165] on div "Чтобы активировать перетаскивание с помощью клавиатуры, нажмите Alt + Ввод. Пос…" at bounding box center [279, 123] width 528 height 220
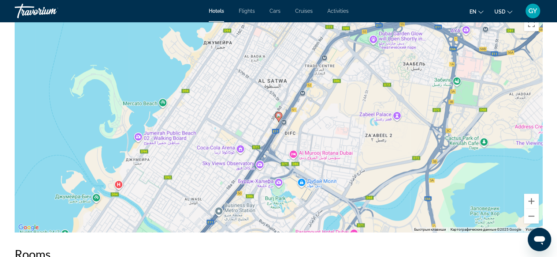
click at [324, 165] on div "Чтобы активировать перетаскивание с помощью клавиатуры, нажмите Alt + Ввод. Пос…" at bounding box center [279, 123] width 528 height 220
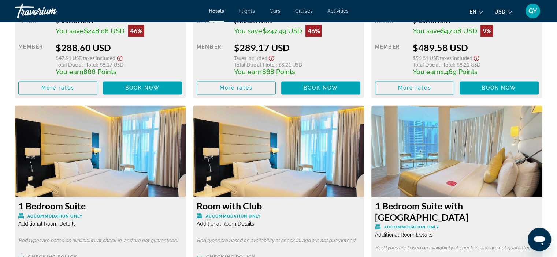
scroll to position [1176, 0]
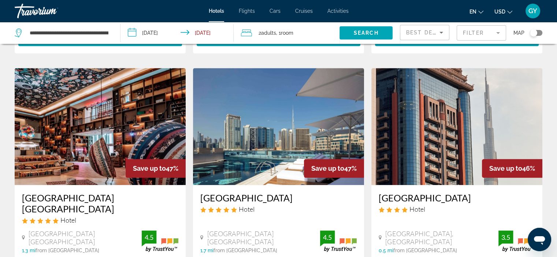
scroll to position [829, 0]
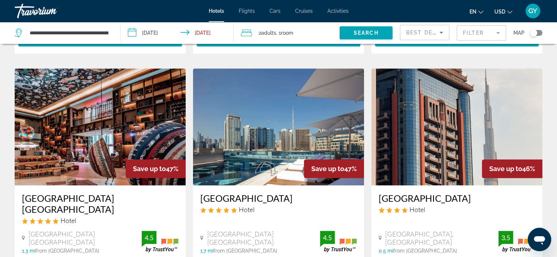
click at [270, 88] on img "Main content" at bounding box center [278, 126] width 171 height 117
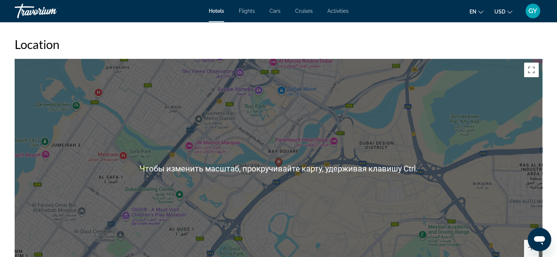
scroll to position [680, 0]
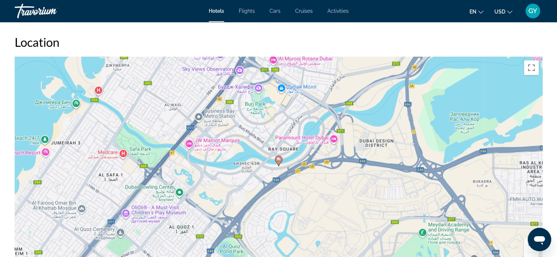
click at [313, 159] on div "Чтобы активировать перетаскивание с помощью клавиатуры, нажмите Alt + Ввод. Пос…" at bounding box center [279, 167] width 528 height 220
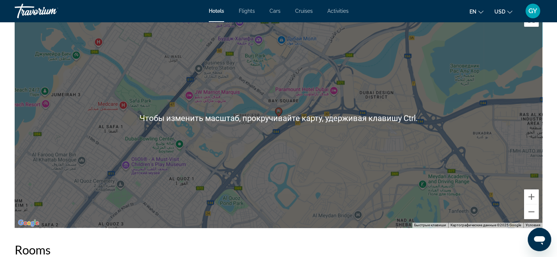
scroll to position [741, 0]
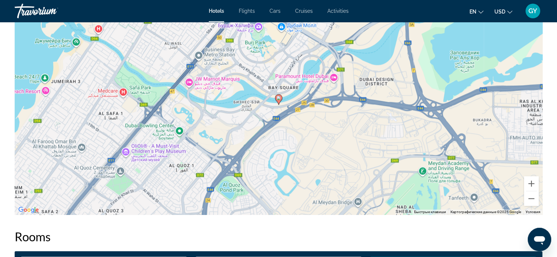
click at [313, 159] on div "Чтобы активировать перетаскивание с помощью клавиатуры, нажмите Alt + Ввод. Пос…" at bounding box center [279, 105] width 528 height 220
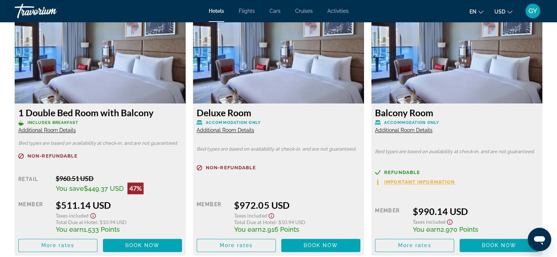
scroll to position [1022, 0]
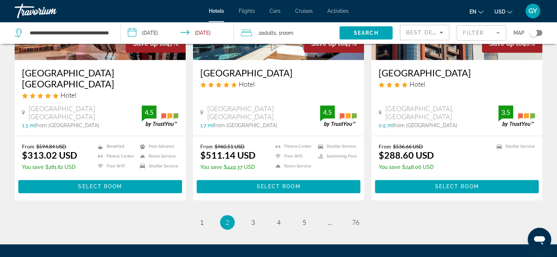
scroll to position [955, 0]
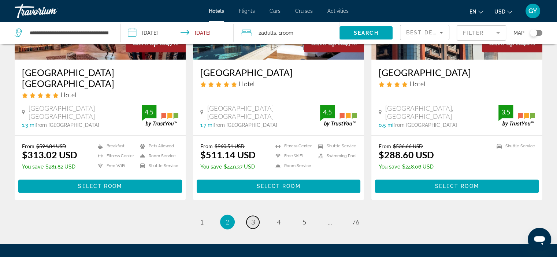
click at [250, 216] on link "page 3" at bounding box center [252, 222] width 13 height 13
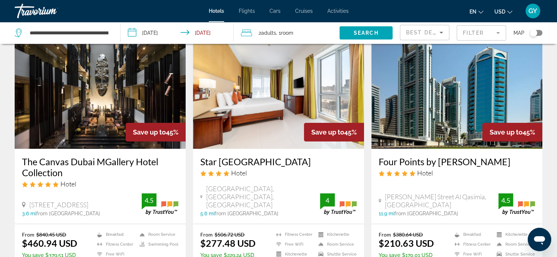
scroll to position [48, 0]
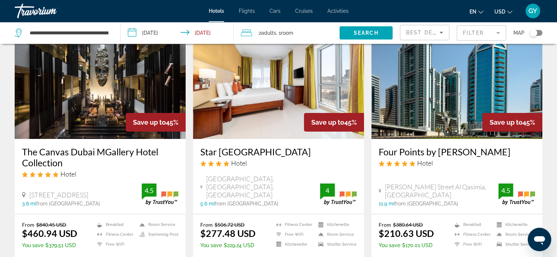
click at [250, 101] on img "Main content" at bounding box center [278, 80] width 171 height 117
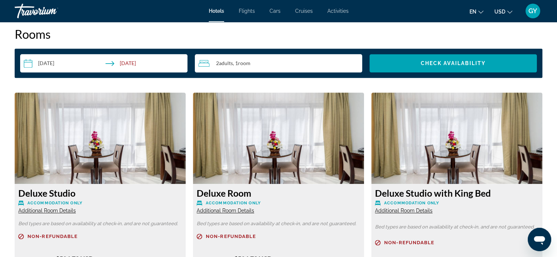
scroll to position [968, 0]
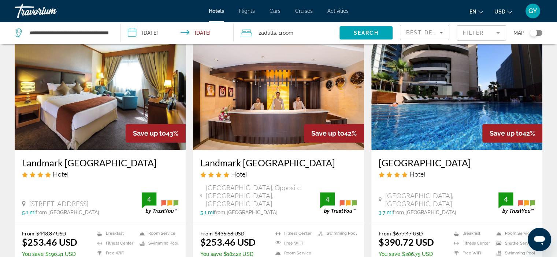
scroll to position [850, 0]
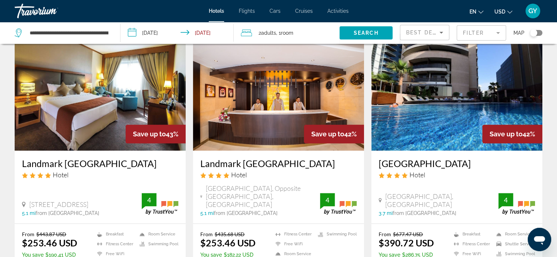
click at [424, 115] on img "Main content" at bounding box center [456, 92] width 171 height 117
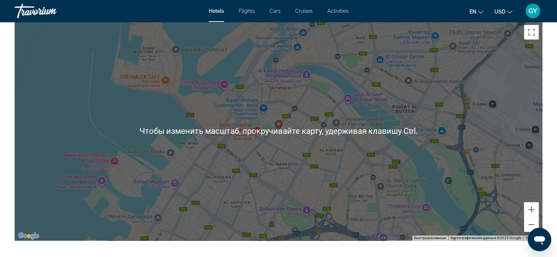
scroll to position [716, 0]
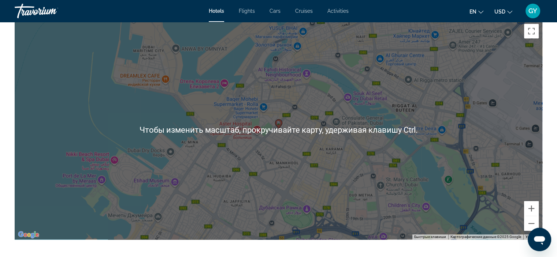
click at [424, 115] on div "Чтобы активировать перетаскивание с помощью клавиатуры, нажмите Alt + Ввод. Пос…" at bounding box center [279, 130] width 528 height 220
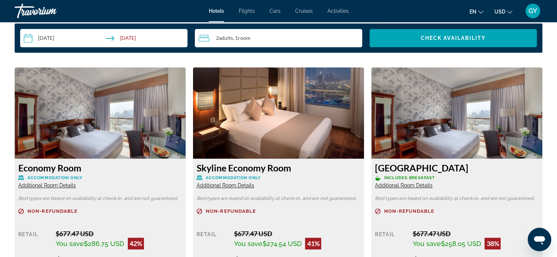
scroll to position [970, 0]
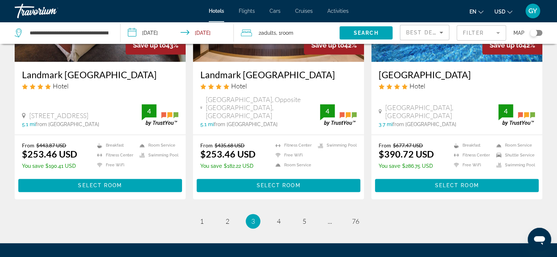
scroll to position [938, 0]
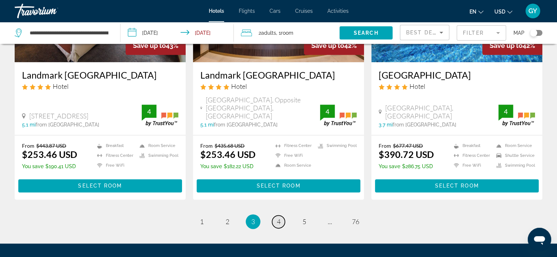
click at [279, 218] on span "4" at bounding box center [279, 222] width 4 height 8
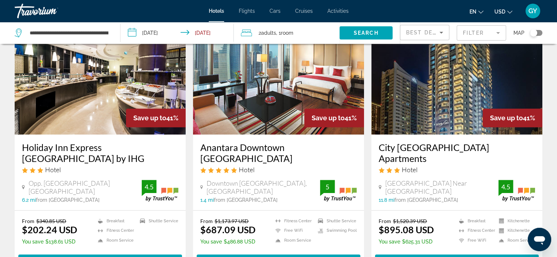
scroll to position [316, 0]
click at [265, 79] on img "Main content" at bounding box center [278, 76] width 171 height 117
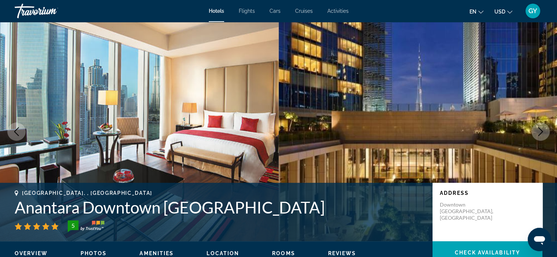
click at [349, 118] on img "Main content" at bounding box center [418, 132] width 279 height 220
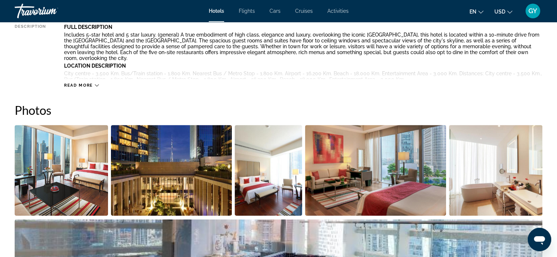
scroll to position [299, 0]
click at [82, 186] on img "Open full-screen image slider" at bounding box center [61, 170] width 93 height 91
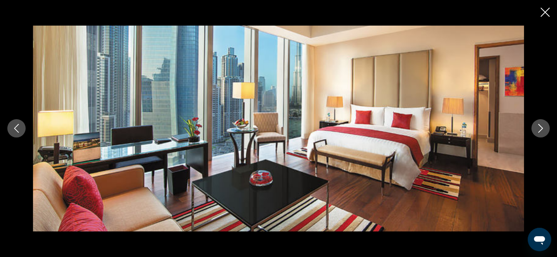
click at [539, 129] on icon "Next image" at bounding box center [540, 128] width 9 height 9
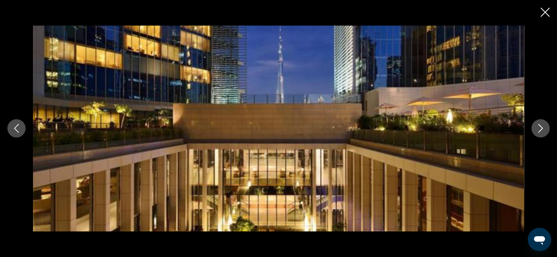
click at [539, 129] on icon "Next image" at bounding box center [540, 128] width 9 height 9
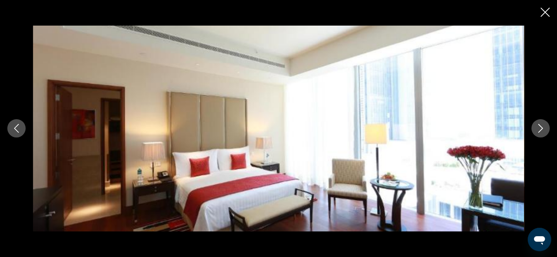
click at [539, 129] on icon "Next image" at bounding box center [540, 128] width 9 height 9
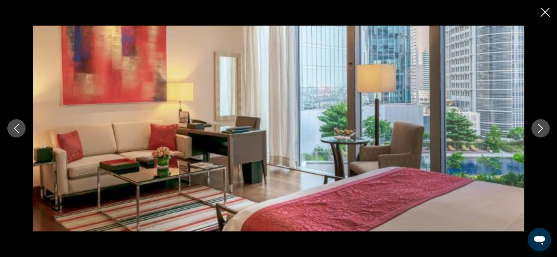
click at [539, 129] on icon "Next image" at bounding box center [540, 128] width 9 height 9
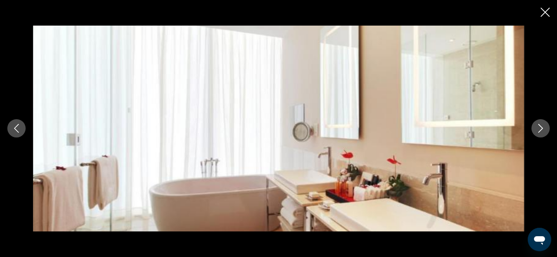
click at [544, 12] on icon "Close slideshow" at bounding box center [545, 12] width 9 height 9
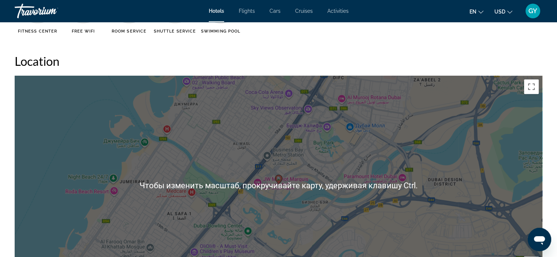
scroll to position [661, 0]
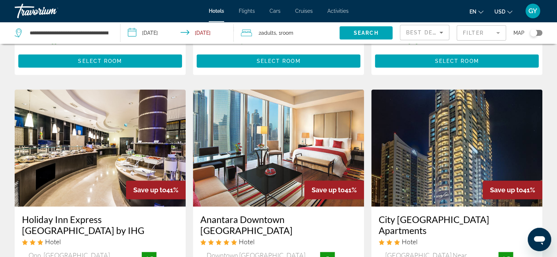
scroll to position [244, 0]
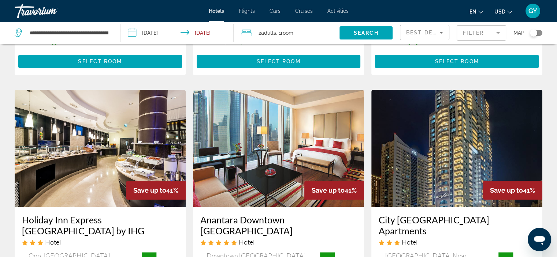
click at [252, 111] on img "Main content" at bounding box center [278, 148] width 171 height 117
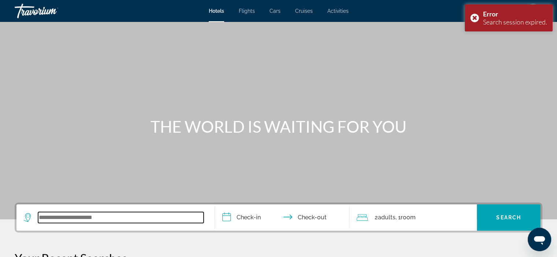
click at [66, 219] on input "Search widget" at bounding box center [121, 217] width 166 height 11
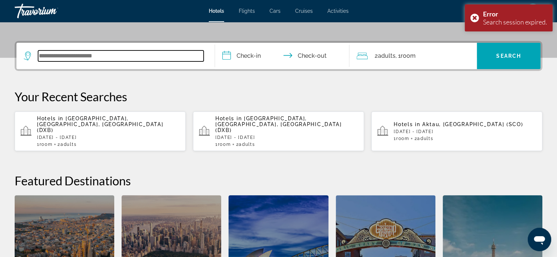
scroll to position [179, 0]
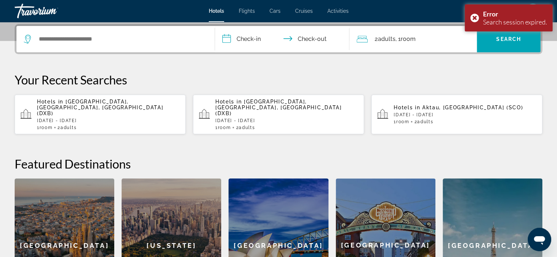
click at [149, 99] on span "[GEOGRAPHIC_DATA], [GEOGRAPHIC_DATA], [GEOGRAPHIC_DATA] (DXB)" at bounding box center [100, 108] width 126 height 18
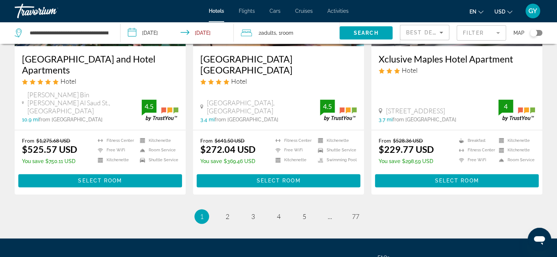
scroll to position [955, 0]
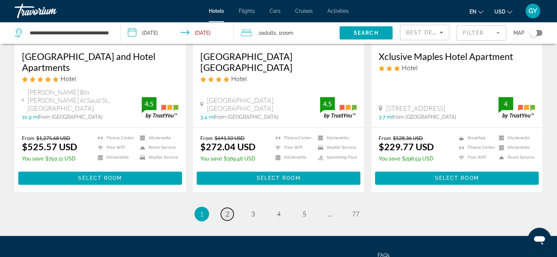
click at [227, 210] on span "2" at bounding box center [228, 214] width 4 height 8
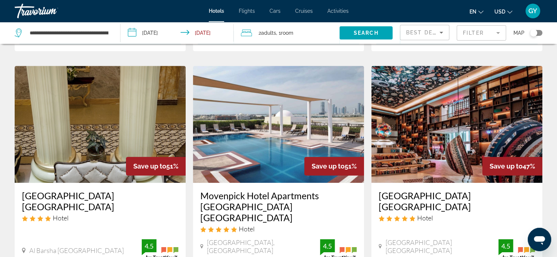
scroll to position [558, 0]
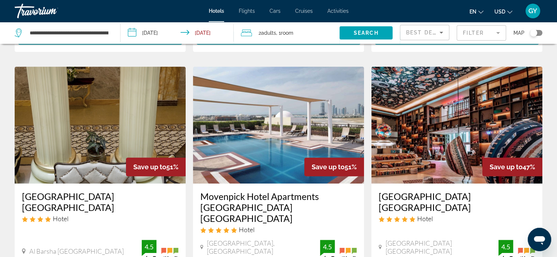
click at [269, 128] on img "Main content" at bounding box center [278, 125] width 171 height 117
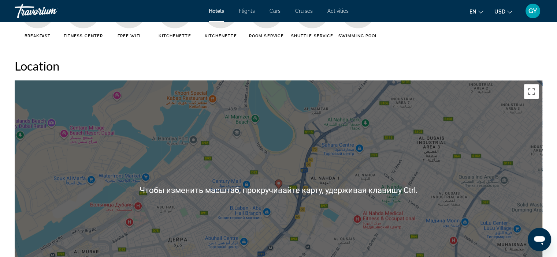
scroll to position [658, 0]
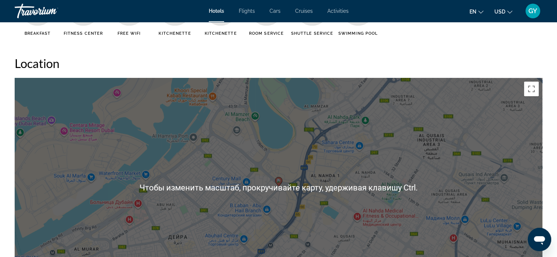
click at [266, 159] on div "Чтобы активировать перетаскивание с помощью клавиатуры, нажмите Alt + Ввод. Пос…" at bounding box center [279, 188] width 528 height 220
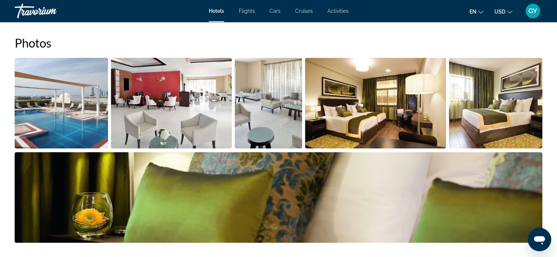
scroll to position [365, 0]
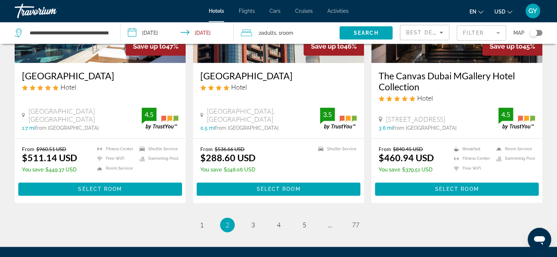
scroll to position [976, 0]
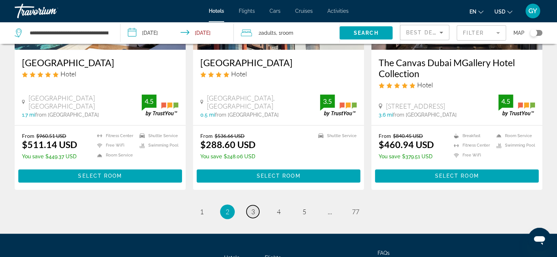
click at [255, 205] on link "page 3" at bounding box center [252, 211] width 13 height 13
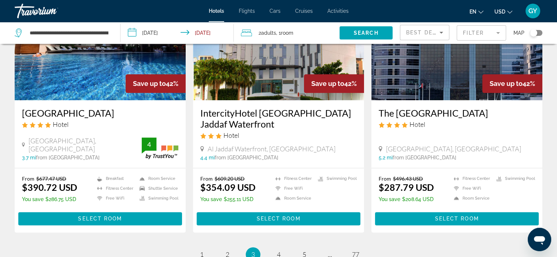
scroll to position [927, 0]
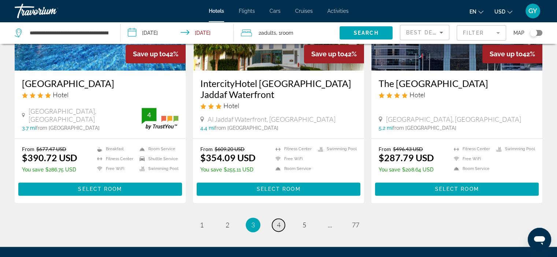
click at [278, 221] on span "4" at bounding box center [279, 225] width 4 height 8
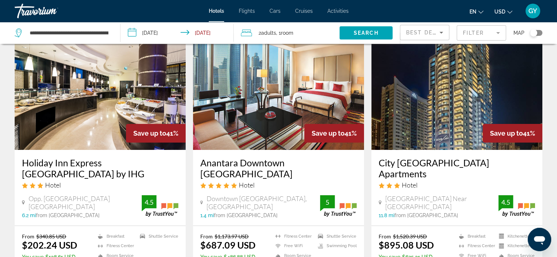
scroll to position [37, 0]
